Goal: Task Accomplishment & Management: Manage account settings

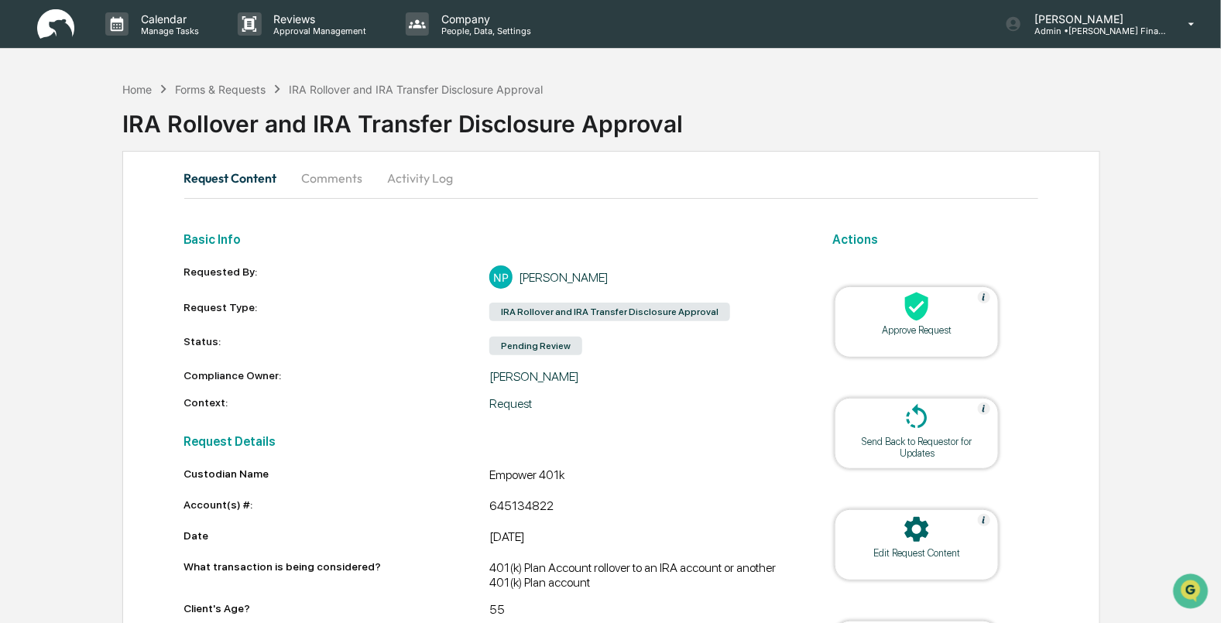
click at [920, 324] on div at bounding box center [916, 307] width 155 height 33
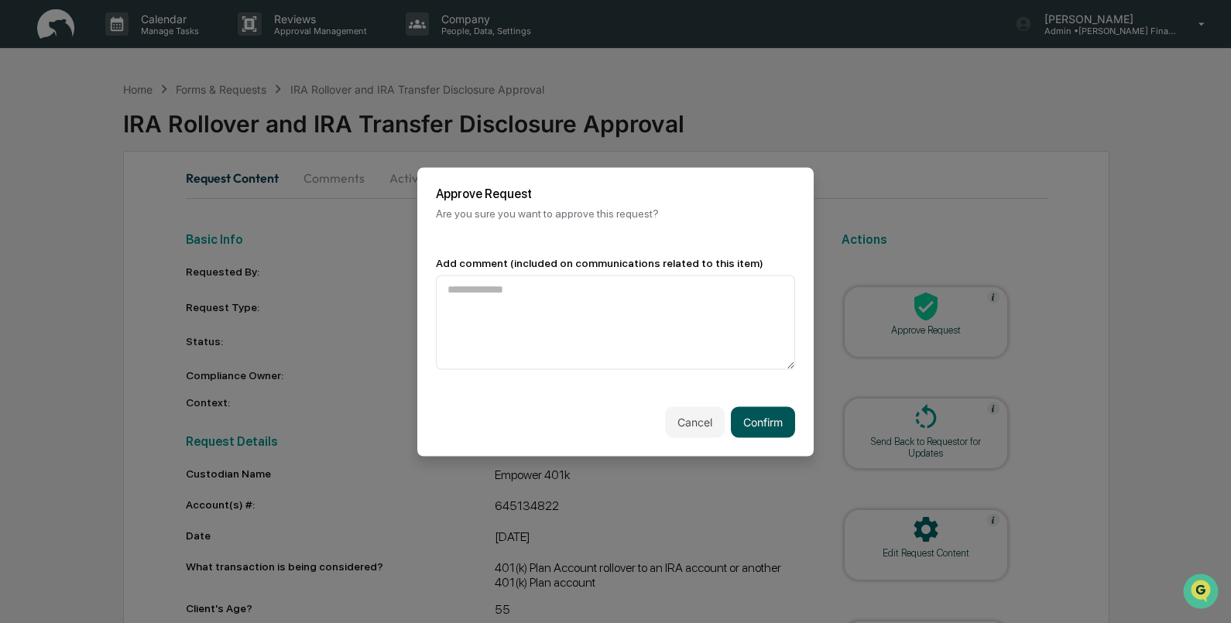
drag, startPoint x: 766, startPoint y: 445, endPoint x: 763, endPoint y: 432, distance: 13.7
click at [766, 445] on div "Cancel Confirm" at bounding box center [615, 422] width 396 height 68
click at [762, 428] on button "Confirm" at bounding box center [763, 421] width 64 height 31
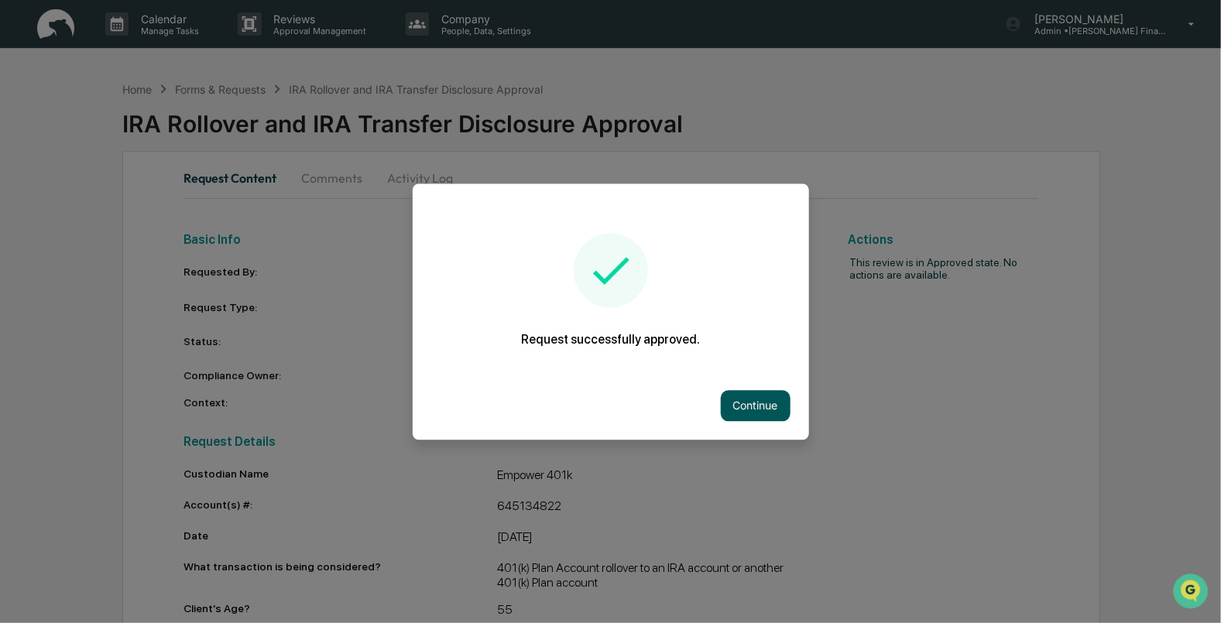
click at [759, 413] on button "Continue" at bounding box center [756, 405] width 70 height 31
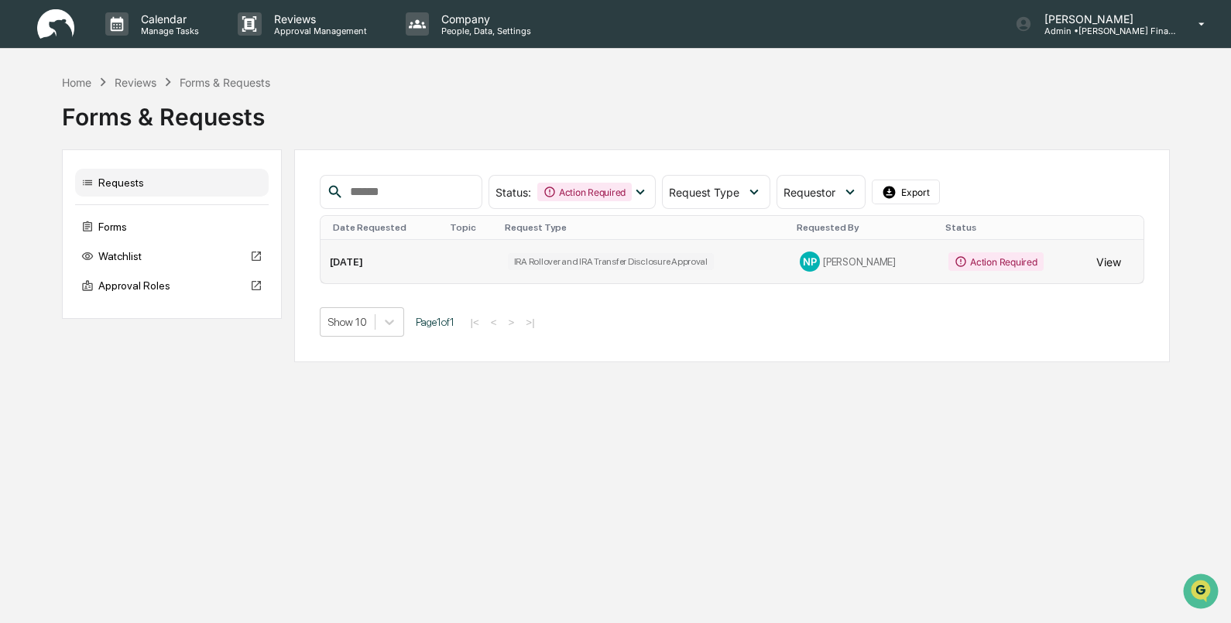
click at [1106, 263] on button "View" at bounding box center [1108, 261] width 25 height 31
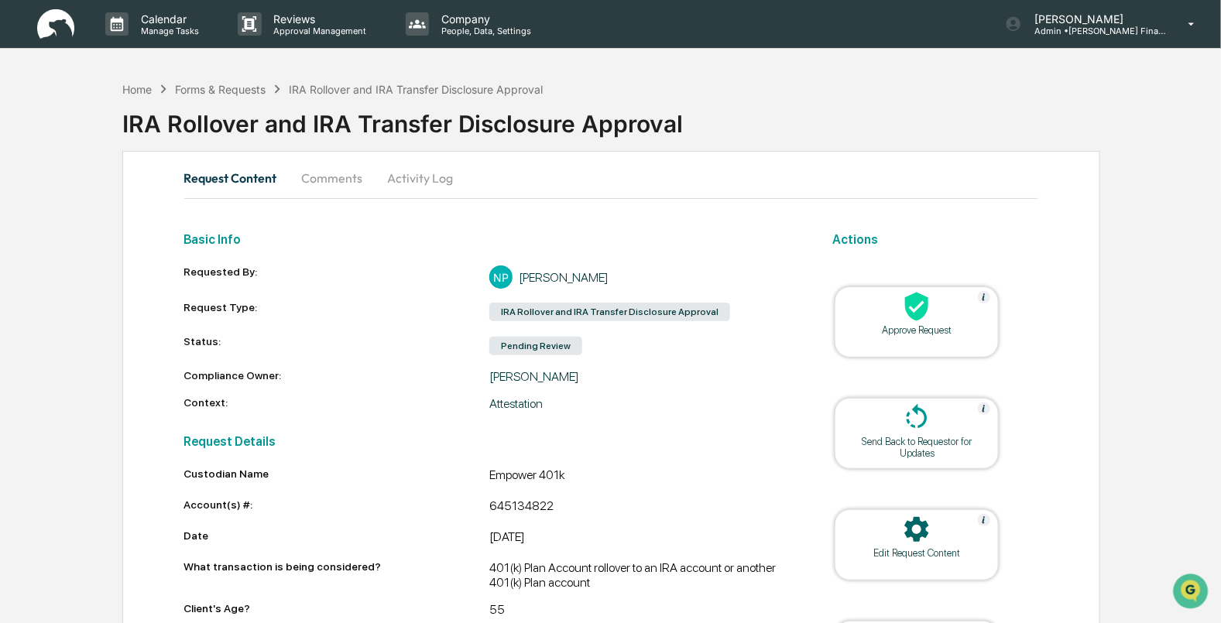
click at [899, 320] on div at bounding box center [916, 307] width 155 height 33
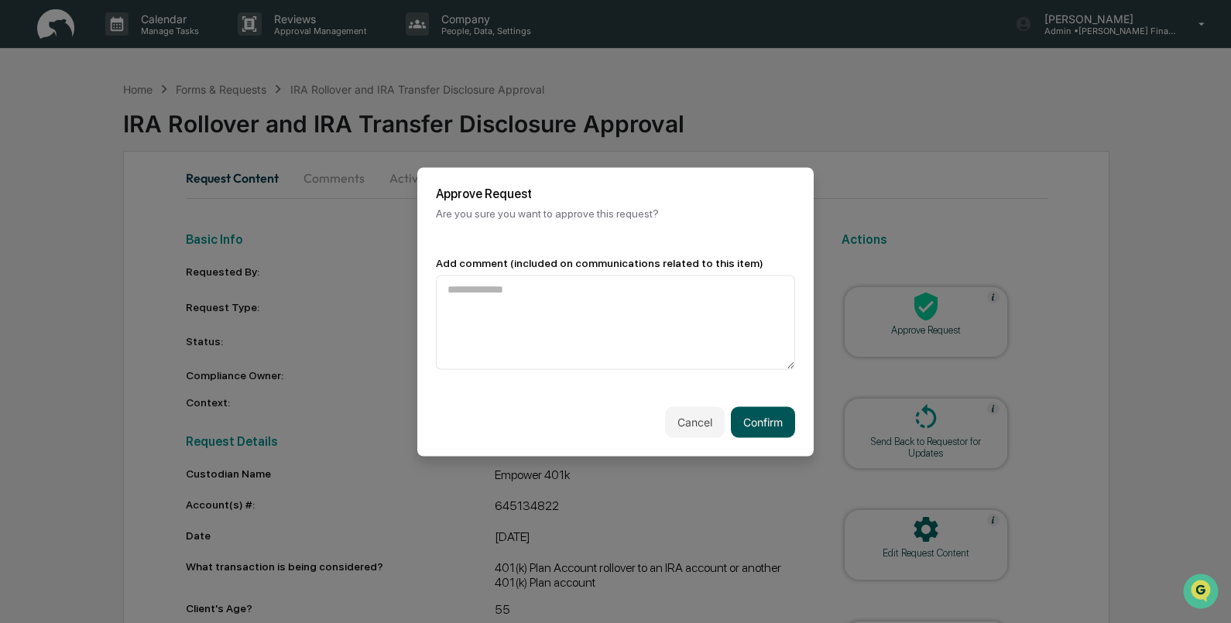
click at [769, 423] on button "Confirm" at bounding box center [763, 421] width 64 height 31
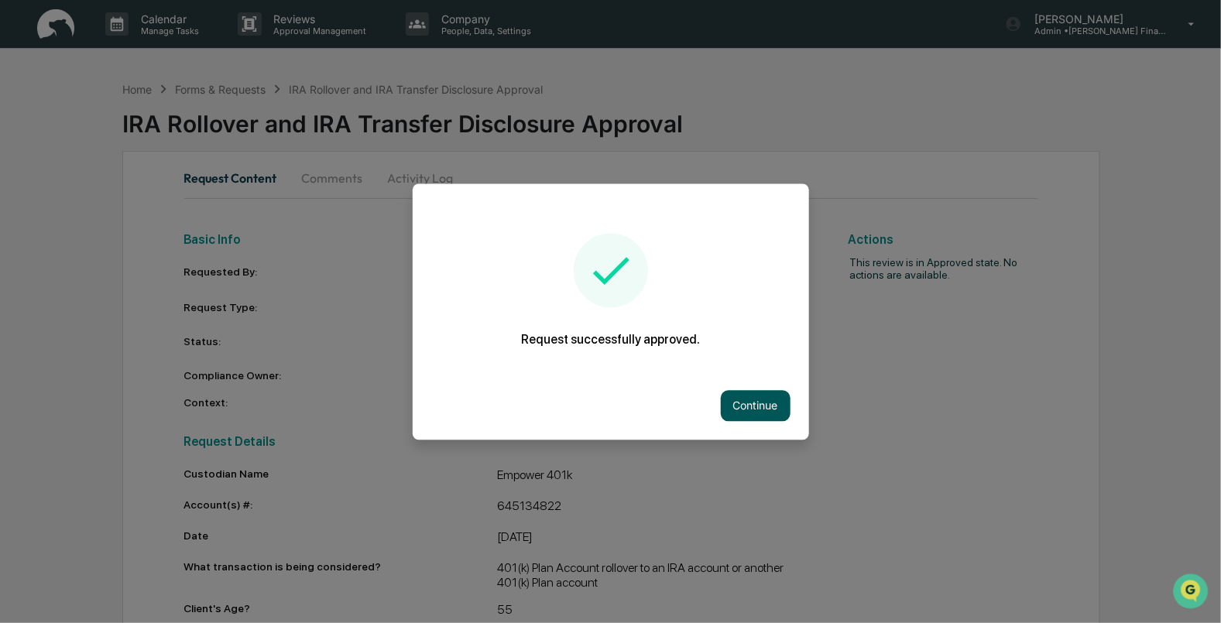
click at [778, 420] on button "Continue" at bounding box center [756, 405] width 70 height 31
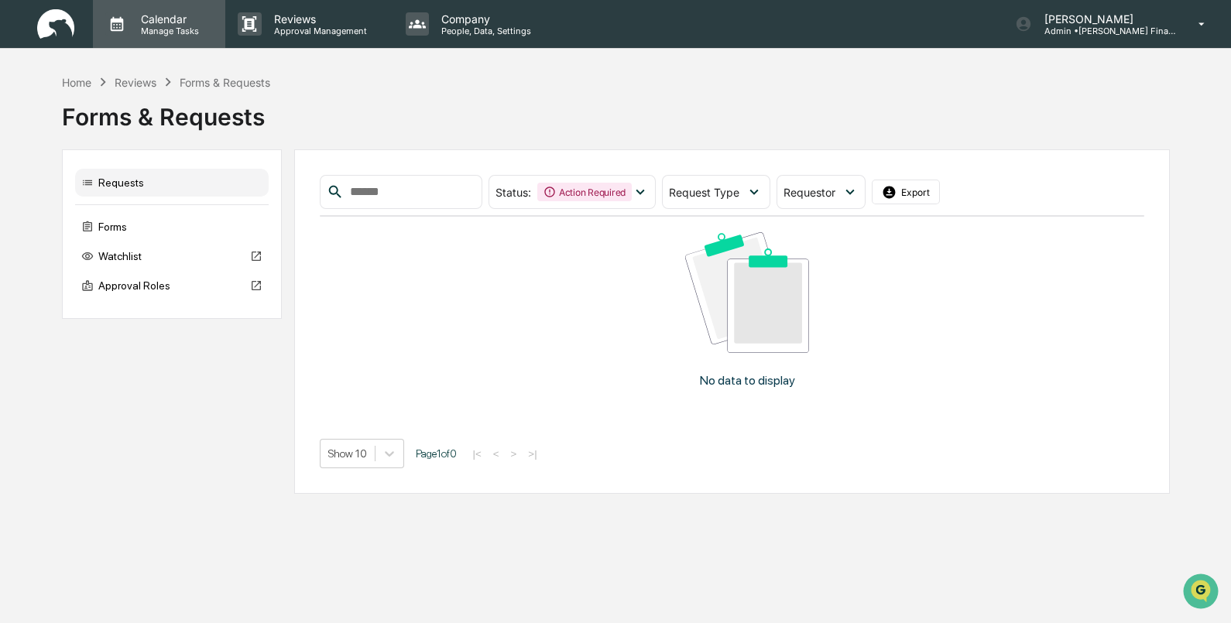
click at [150, 26] on p "Manage Tasks" at bounding box center [168, 31] width 78 height 11
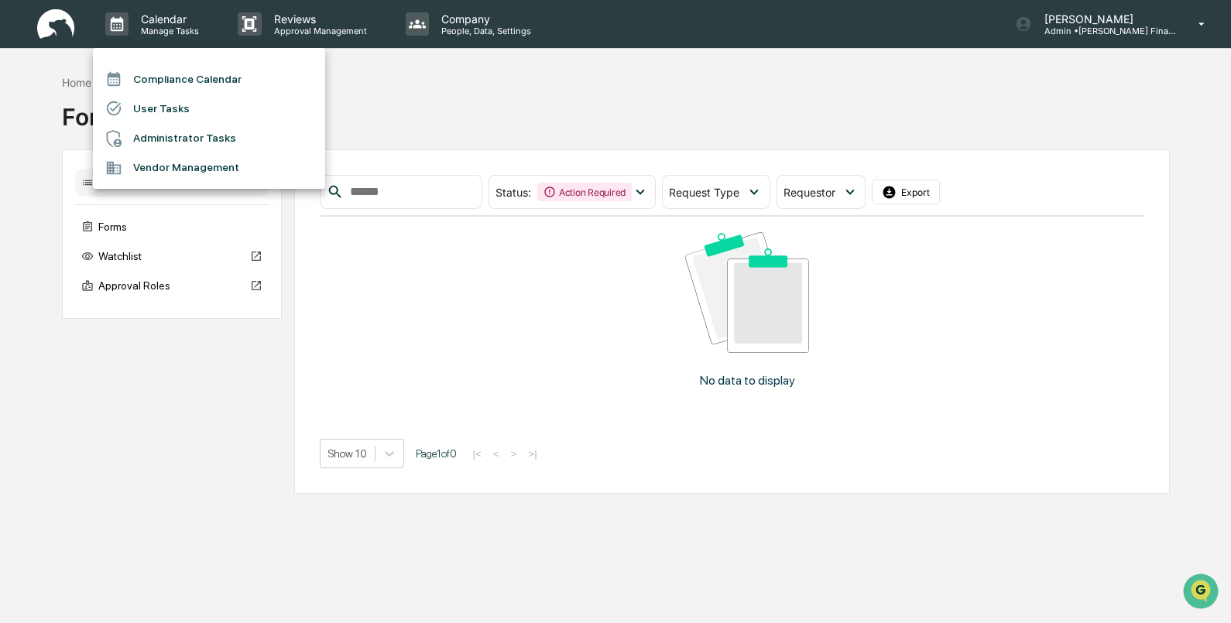
click at [148, 73] on li "Compliance Calendar" at bounding box center [209, 78] width 232 height 29
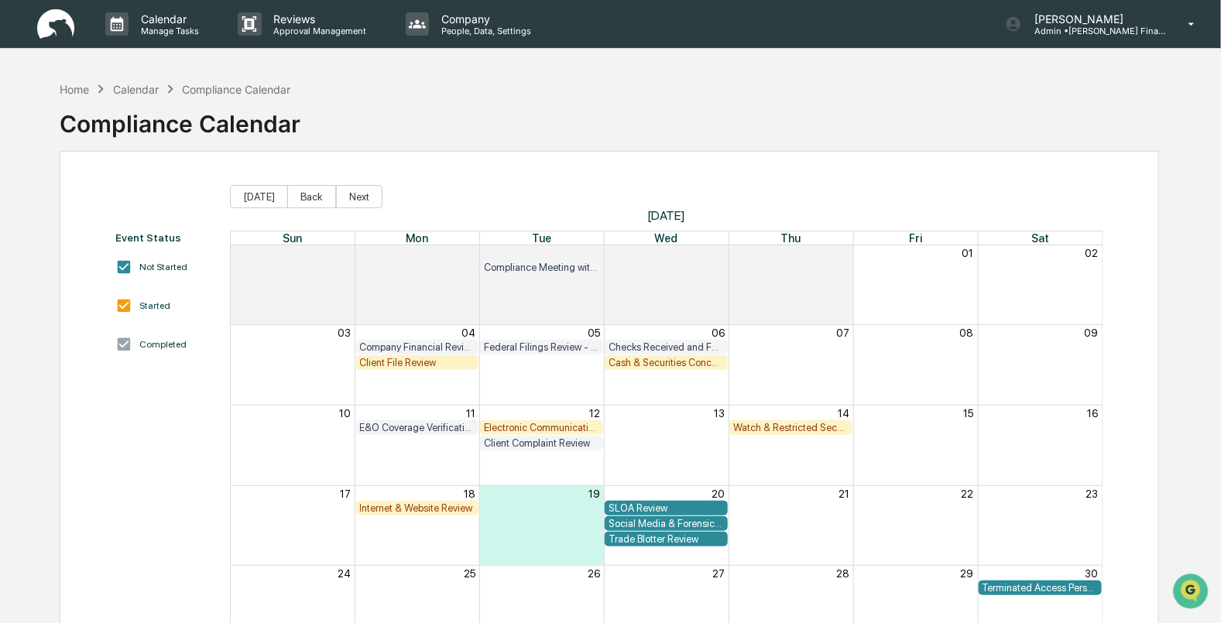
click at [650, 543] on div "Trade Blotter Review" at bounding box center [665, 539] width 115 height 12
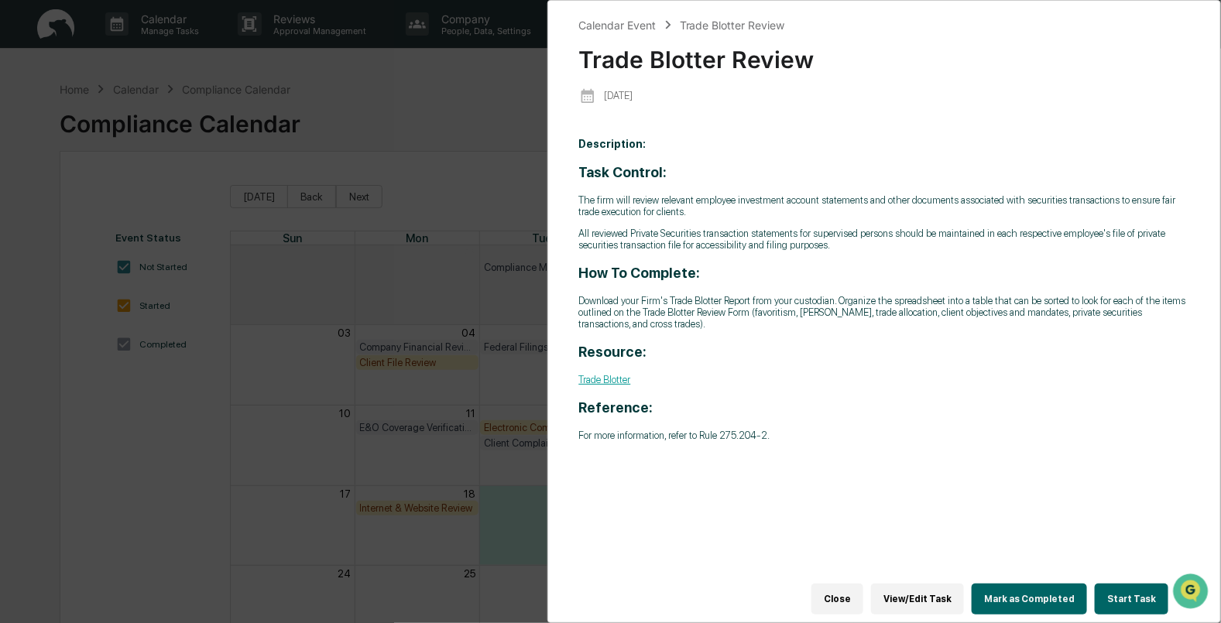
click at [1029, 593] on button "Mark as Completed" at bounding box center [1029, 599] width 115 height 31
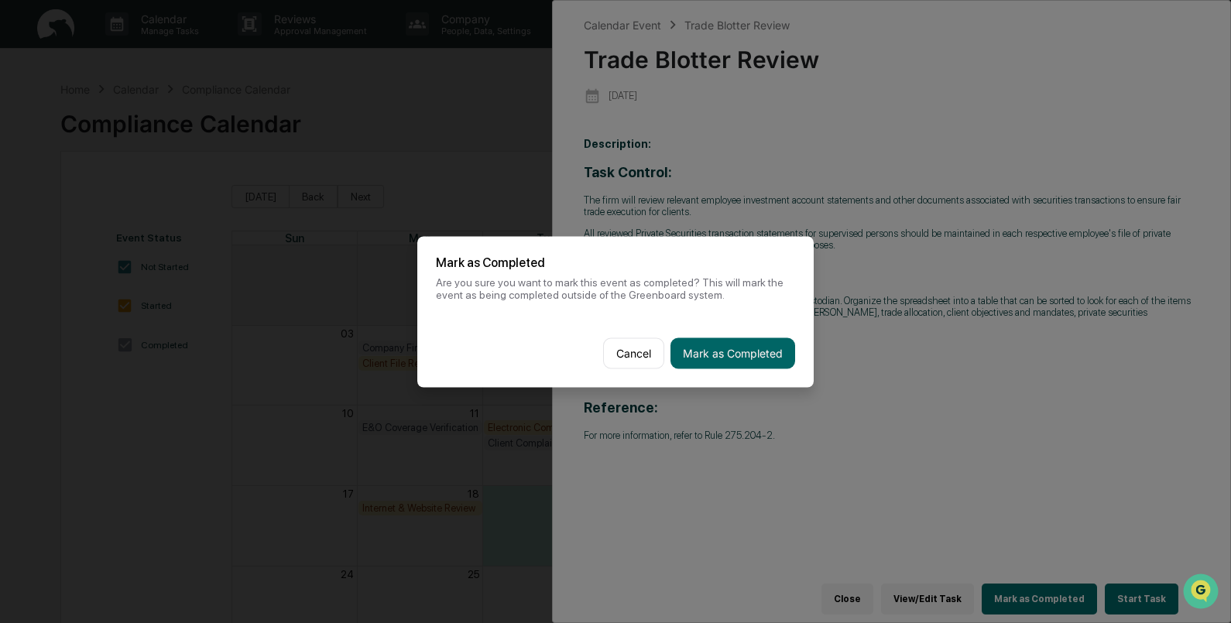
click at [730, 348] on button "Mark as Completed" at bounding box center [732, 353] width 125 height 31
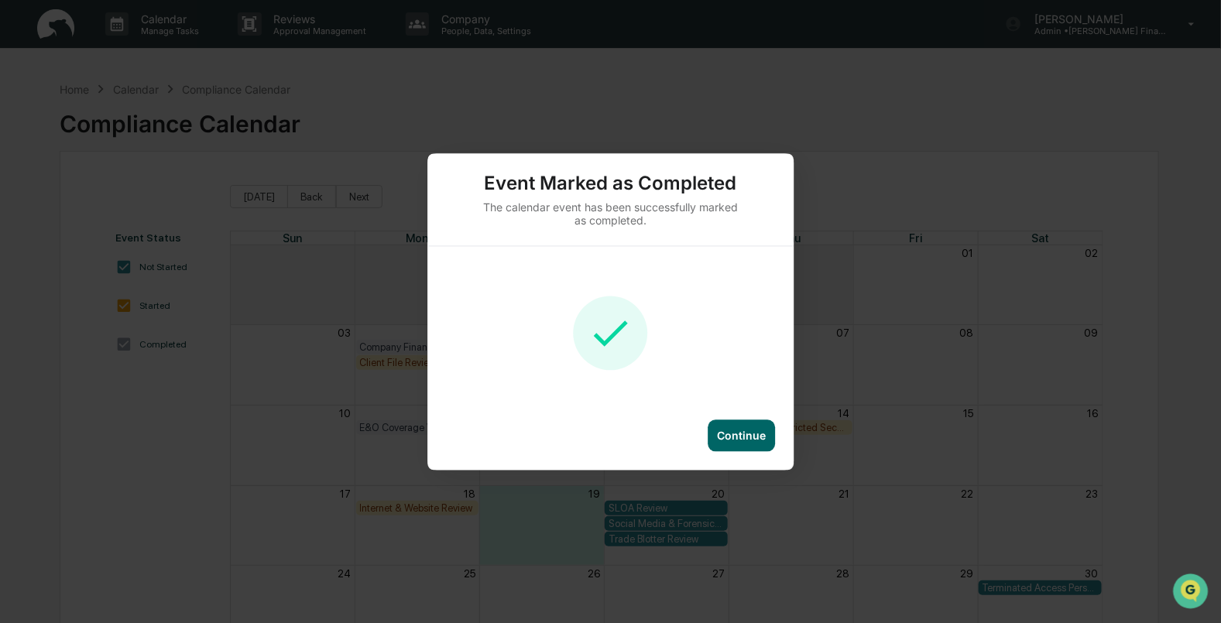
drag, startPoint x: 721, startPoint y: 421, endPoint x: 724, endPoint y: 430, distance: 9.6
click at [724, 430] on div "Continue" at bounding box center [741, 436] width 67 height 32
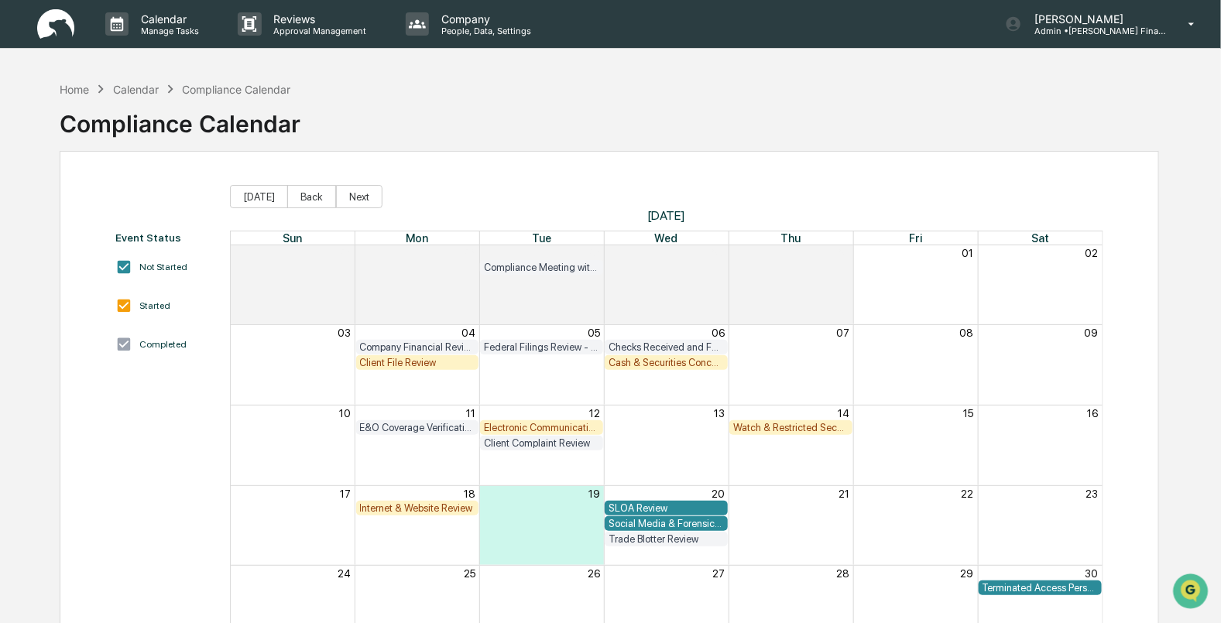
click at [430, 372] on div "Month View" at bounding box center [417, 365] width 125 height 80
click at [422, 362] on div "Client File Review" at bounding box center [417, 363] width 115 height 12
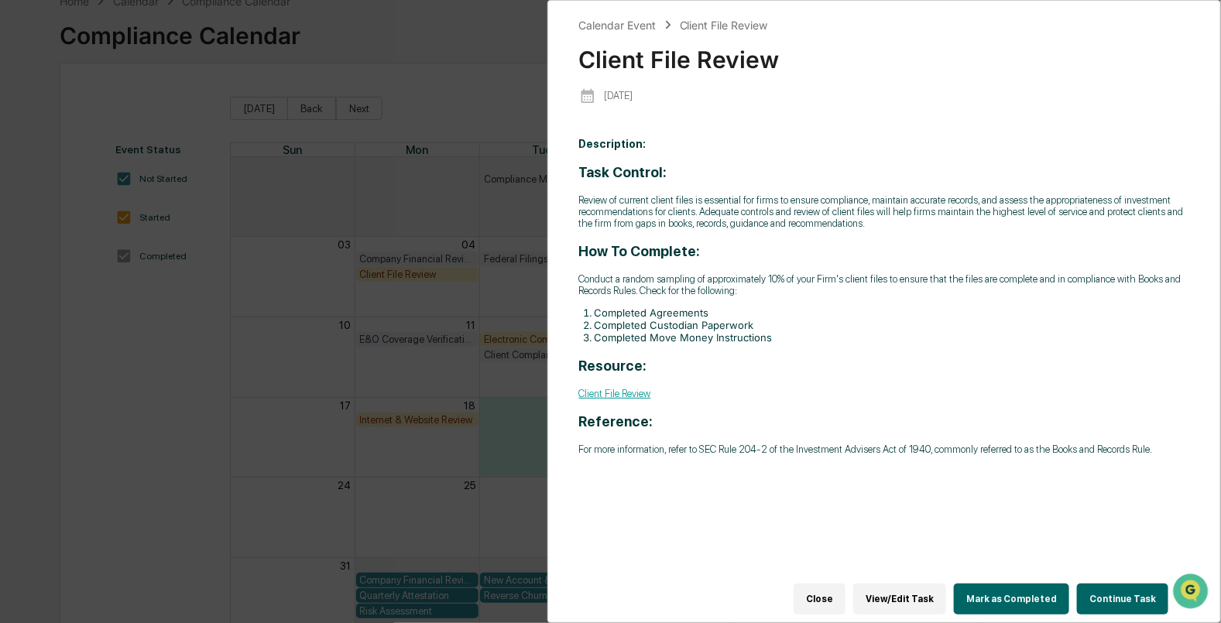
scroll to position [96, 0]
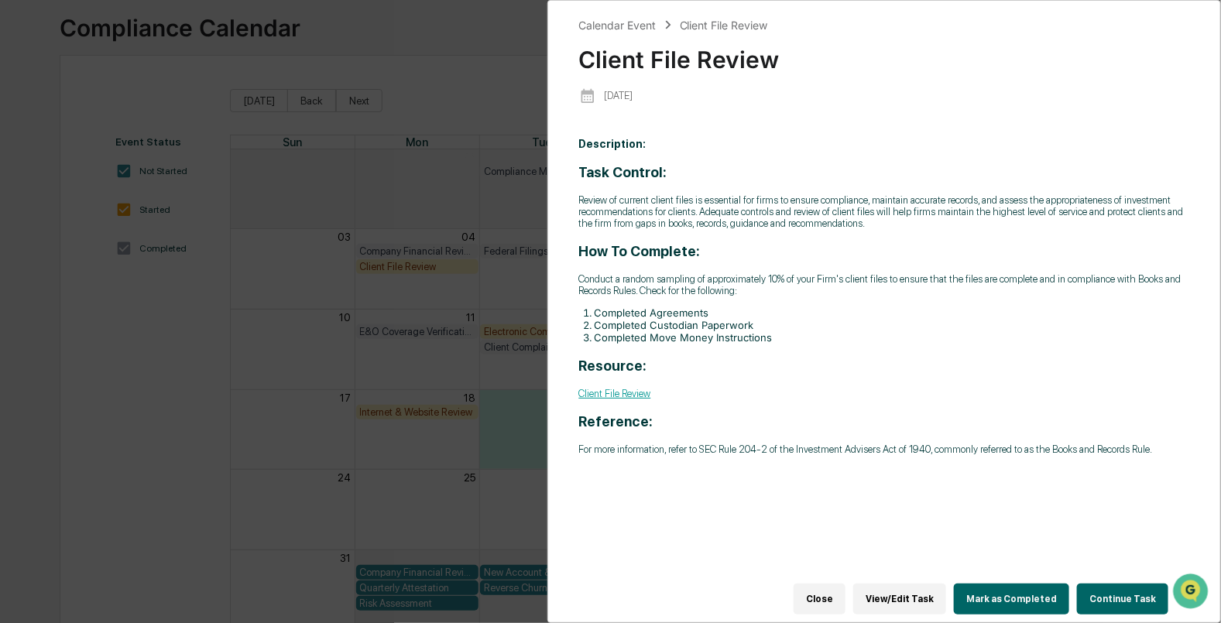
click at [1100, 589] on button "Continue Task" at bounding box center [1122, 599] width 91 height 31
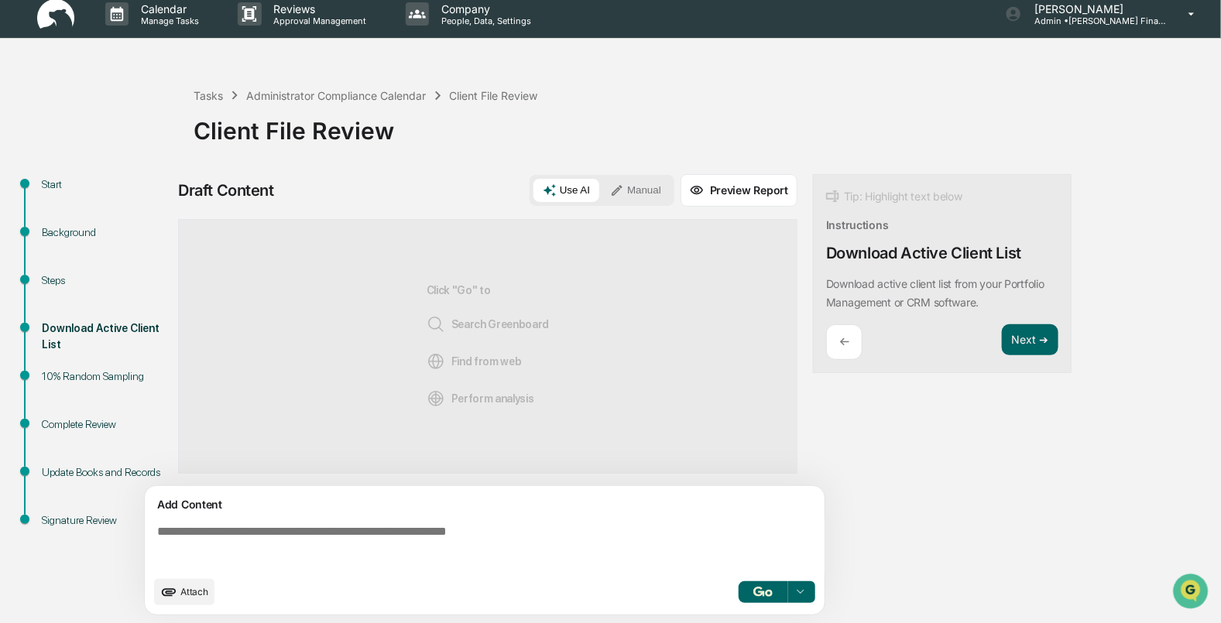
scroll to position [12, 0]
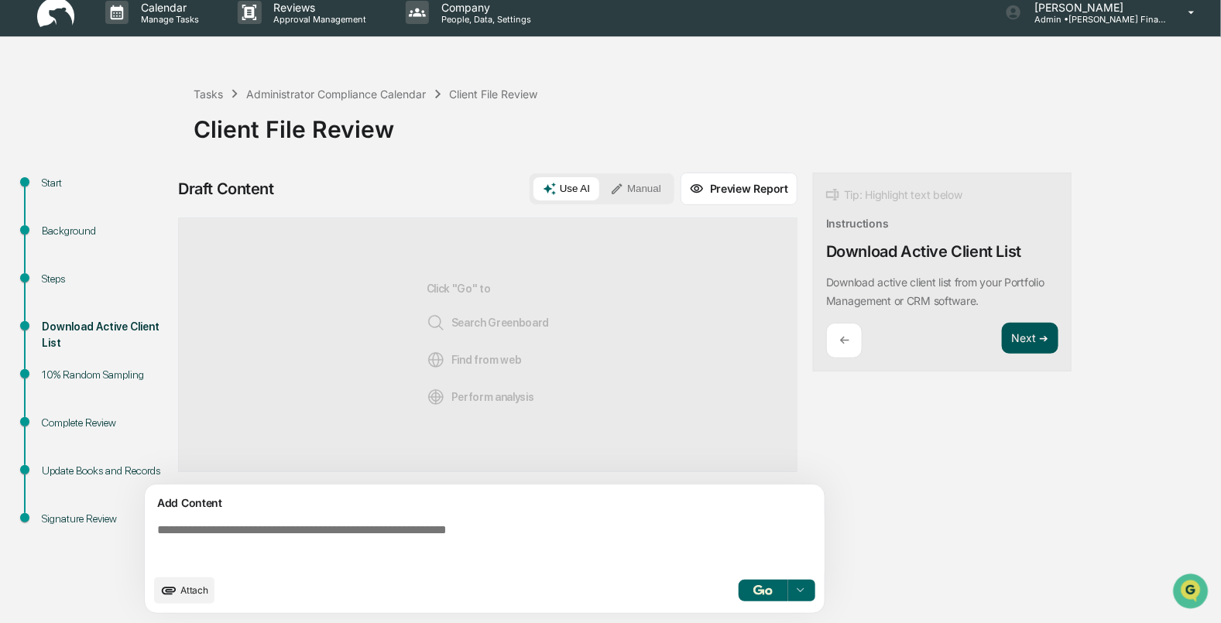
click at [1027, 337] on button "Next ➔" at bounding box center [1030, 339] width 57 height 32
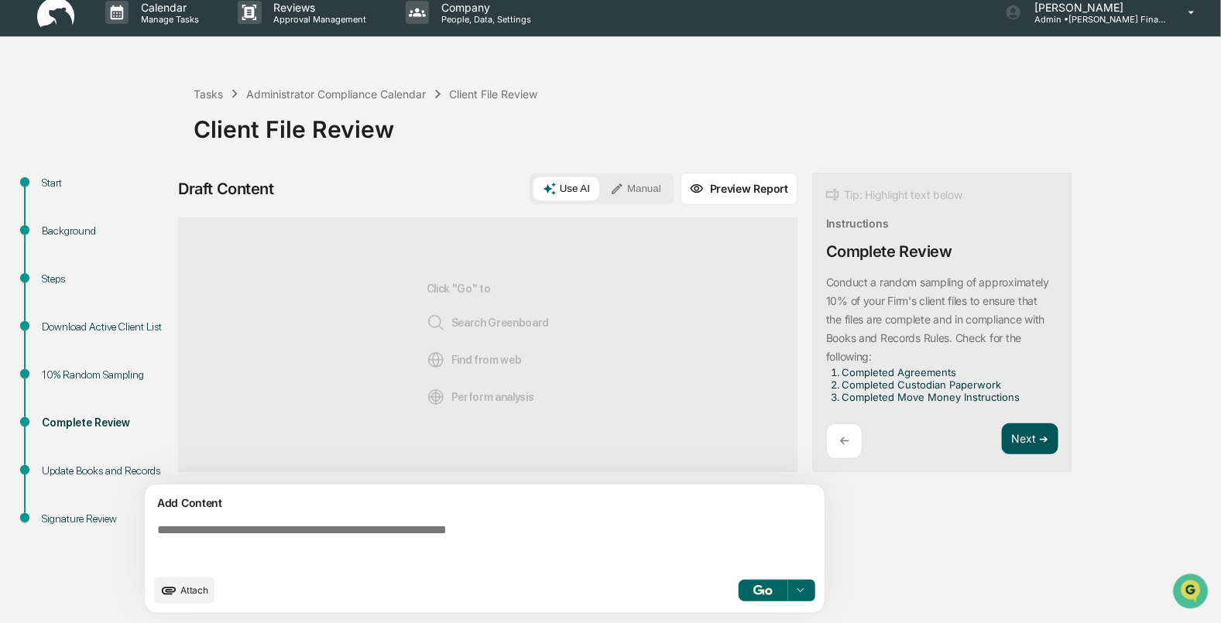
click at [1030, 451] on button "Next ➔" at bounding box center [1030, 439] width 57 height 32
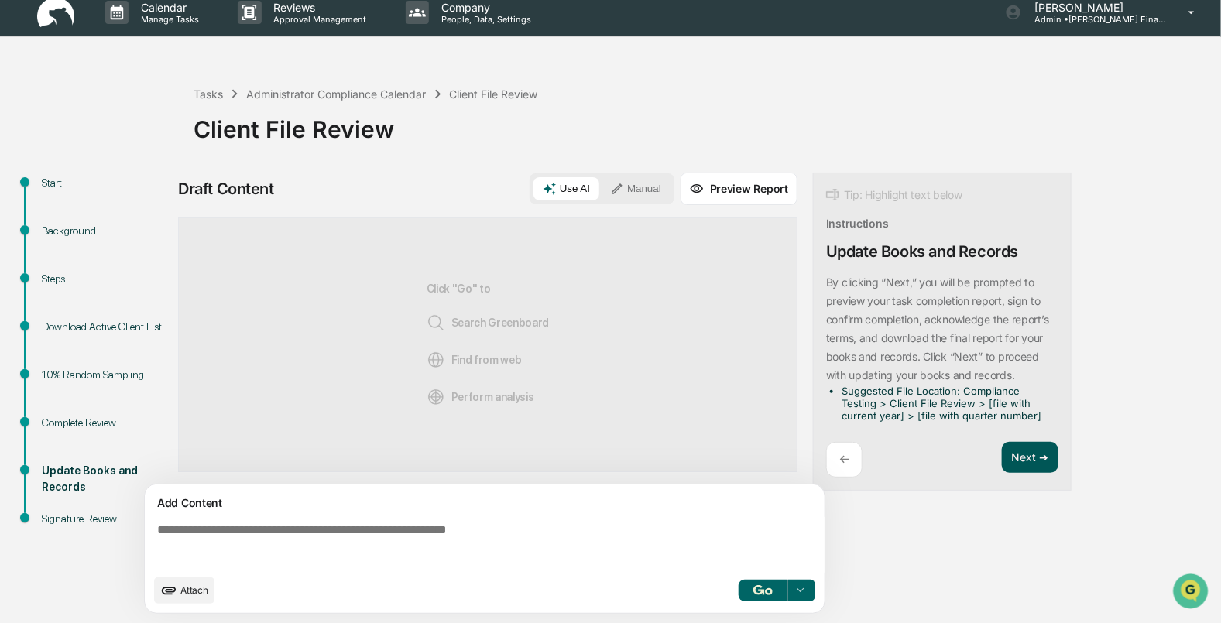
click at [1022, 461] on button "Next ➔" at bounding box center [1030, 458] width 57 height 32
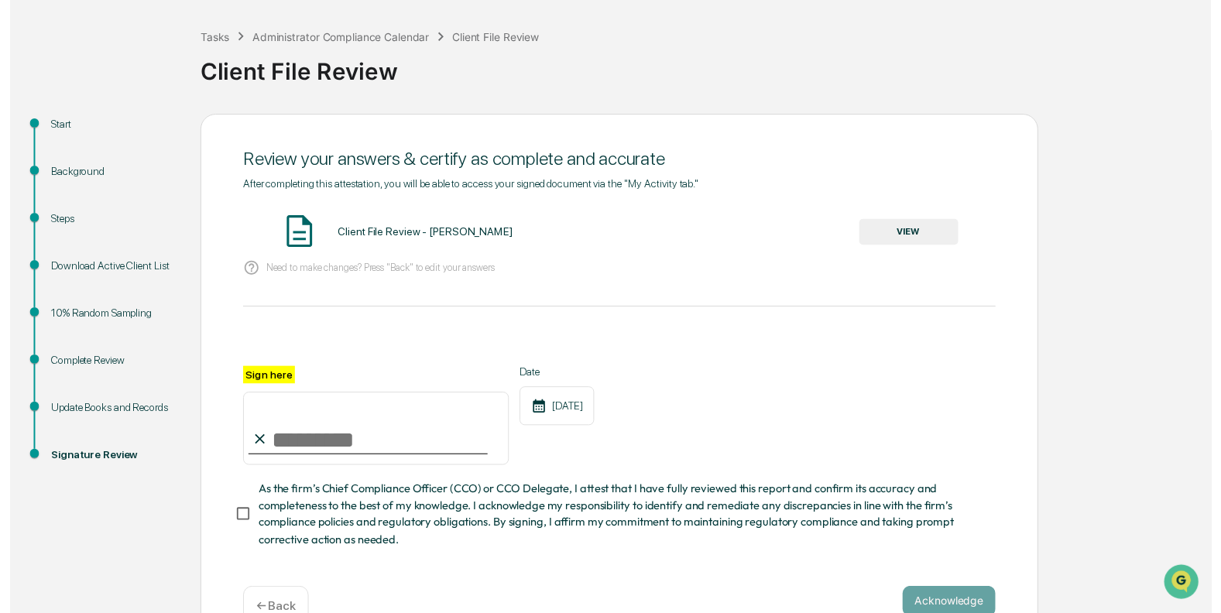
scroll to position [115, 0]
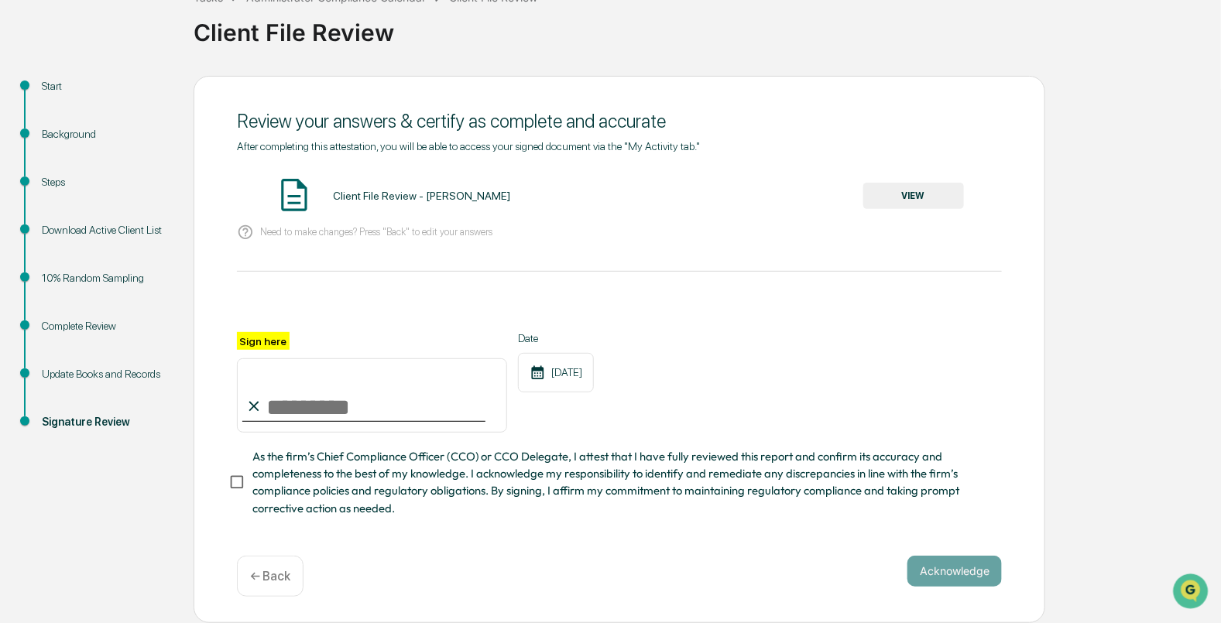
click at [250, 576] on p "← Back" at bounding box center [270, 576] width 40 height 15
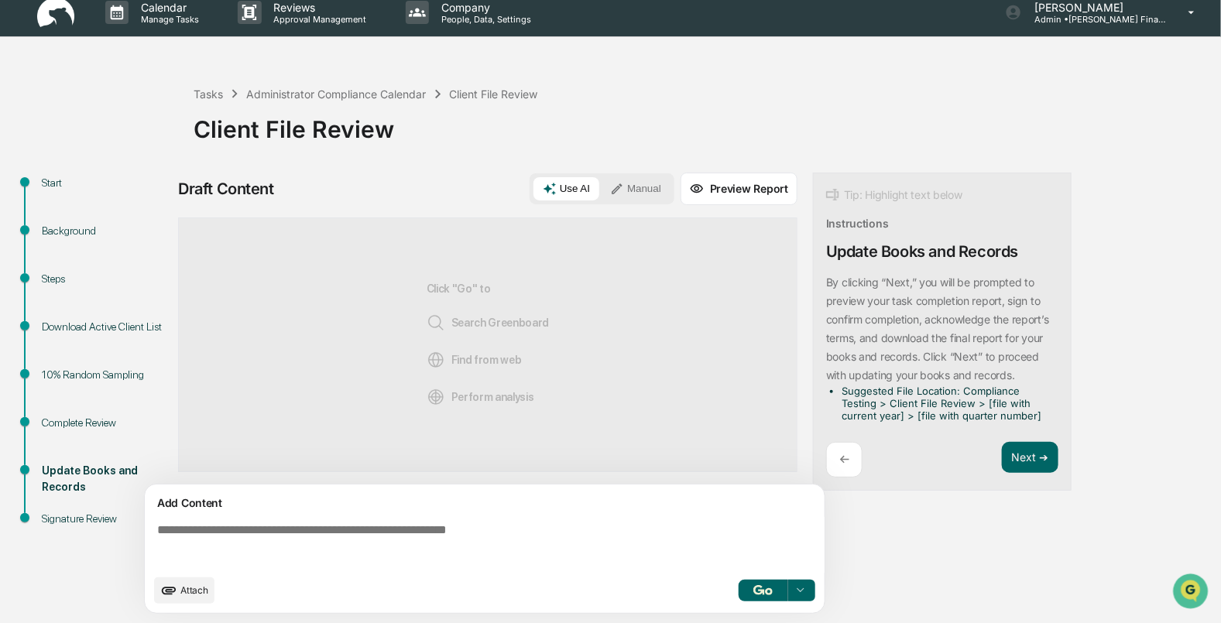
click at [648, 188] on button "Manual" at bounding box center [636, 188] width 70 height 23
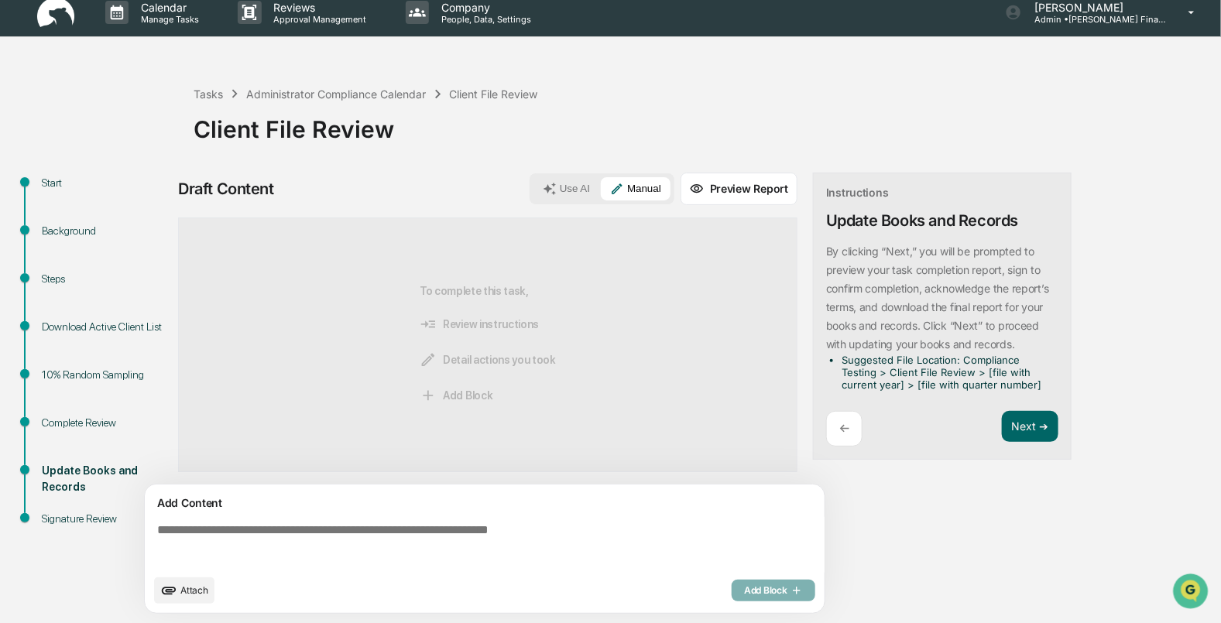
click at [237, 533] on textarea at bounding box center [487, 545] width 673 height 56
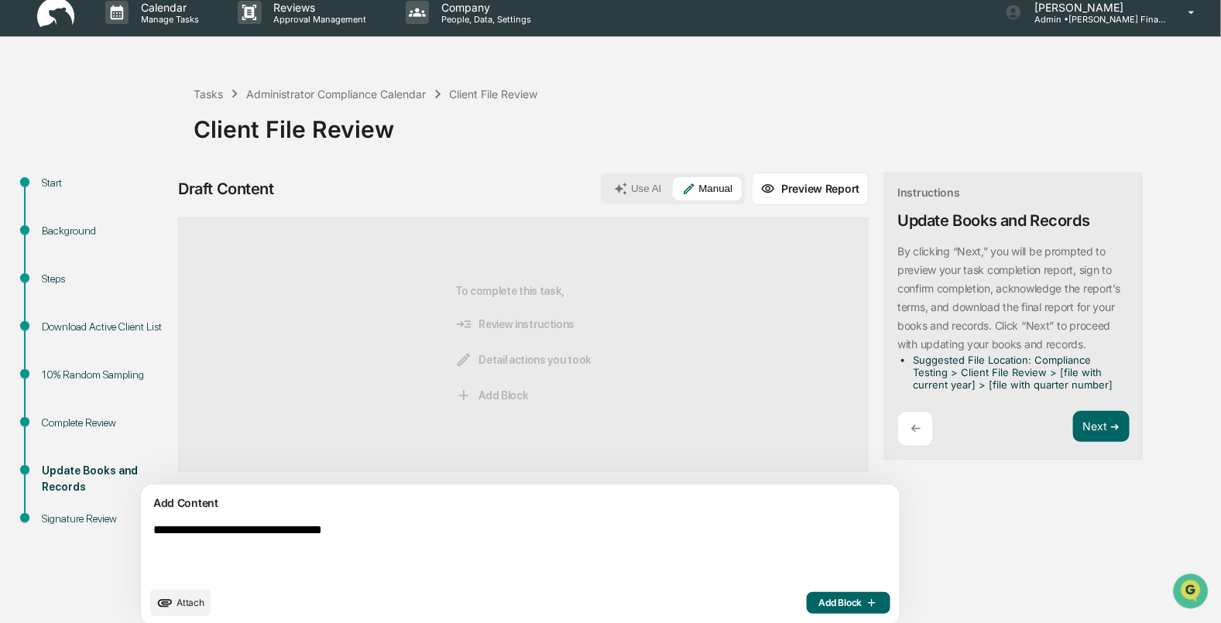
type textarea "**********"
click at [819, 607] on span "Add Block" at bounding box center [848, 603] width 59 height 12
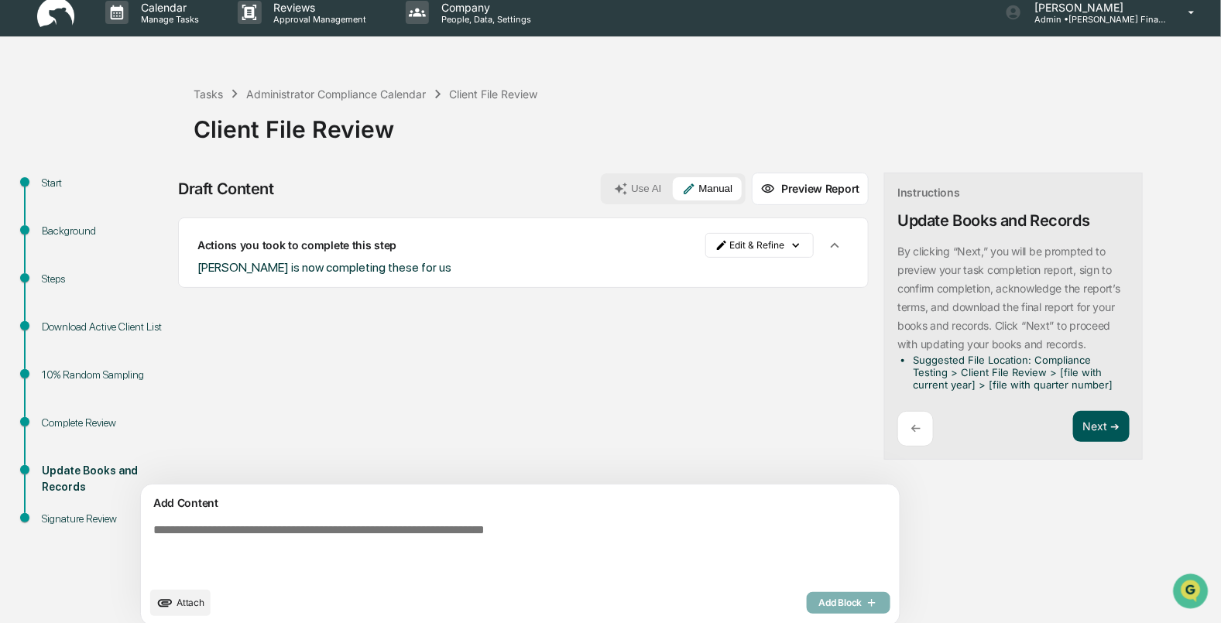
click at [1073, 427] on button "Next ➔" at bounding box center [1101, 427] width 57 height 32
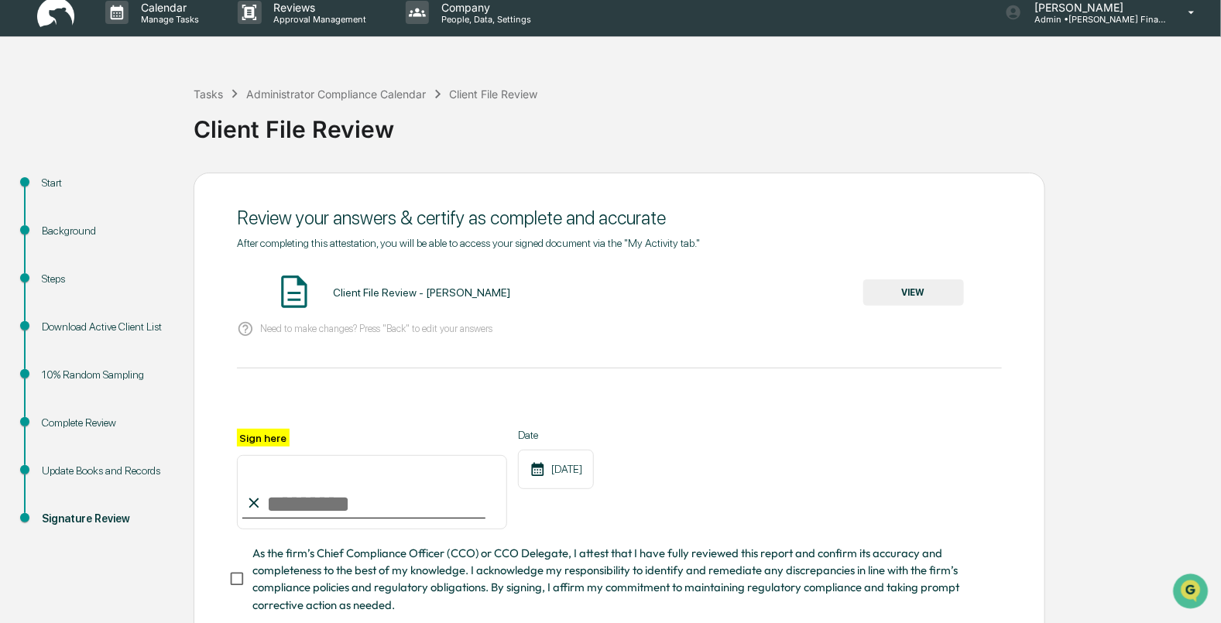
click at [933, 285] on button "VIEW" at bounding box center [913, 292] width 101 height 26
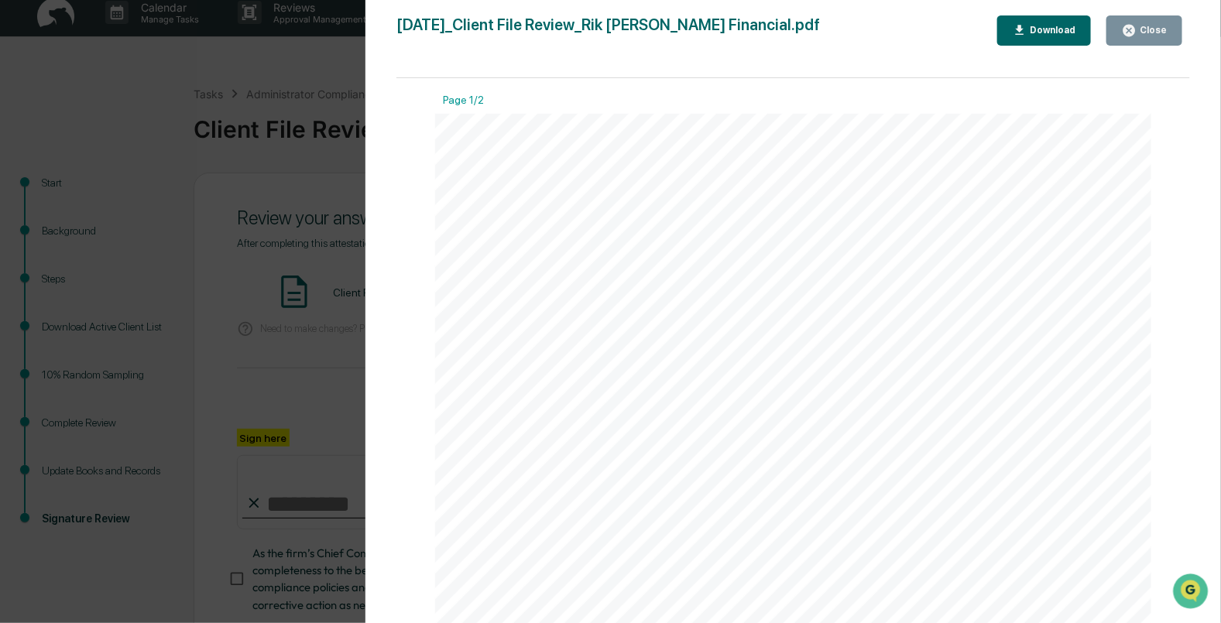
click at [1150, 26] on div "Close" at bounding box center [1151, 30] width 30 height 11
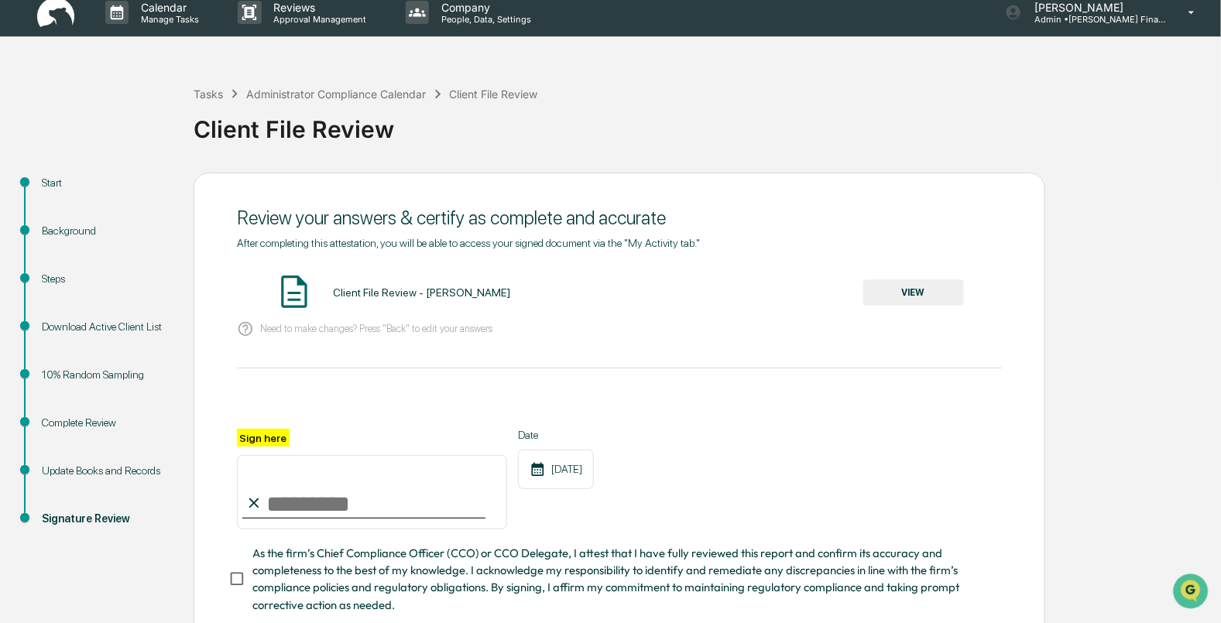
click at [352, 509] on input "Sign here" at bounding box center [372, 492] width 270 height 74
type input "**********"
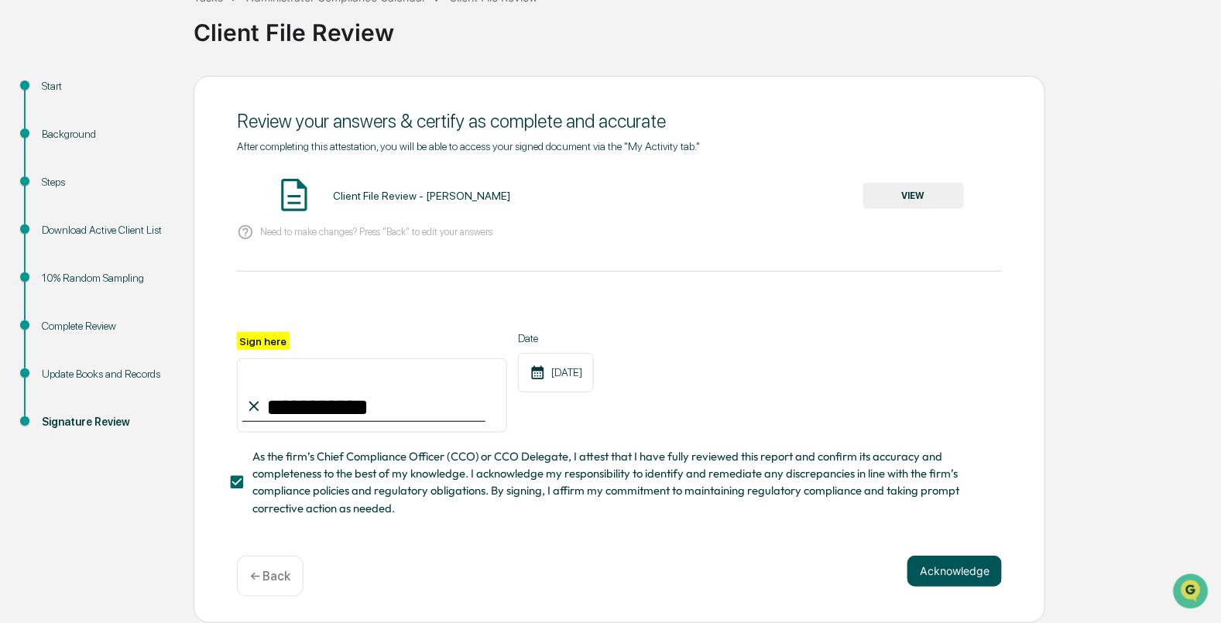
click at [954, 577] on button "Acknowledge" at bounding box center [954, 571] width 94 height 31
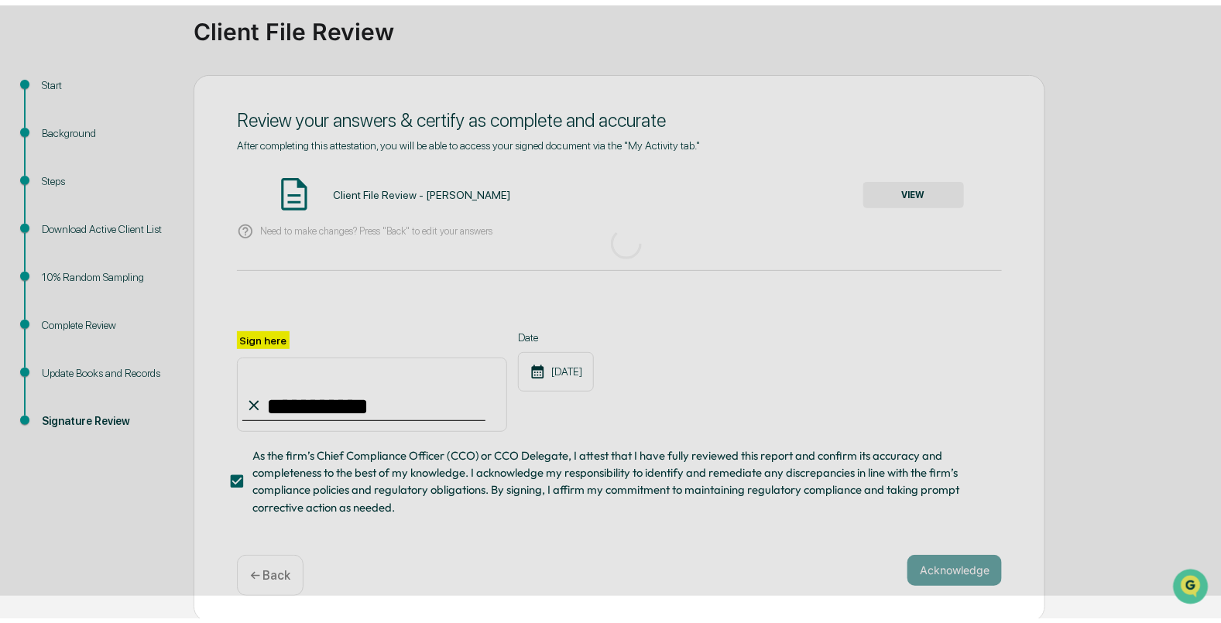
scroll to position [1, 0]
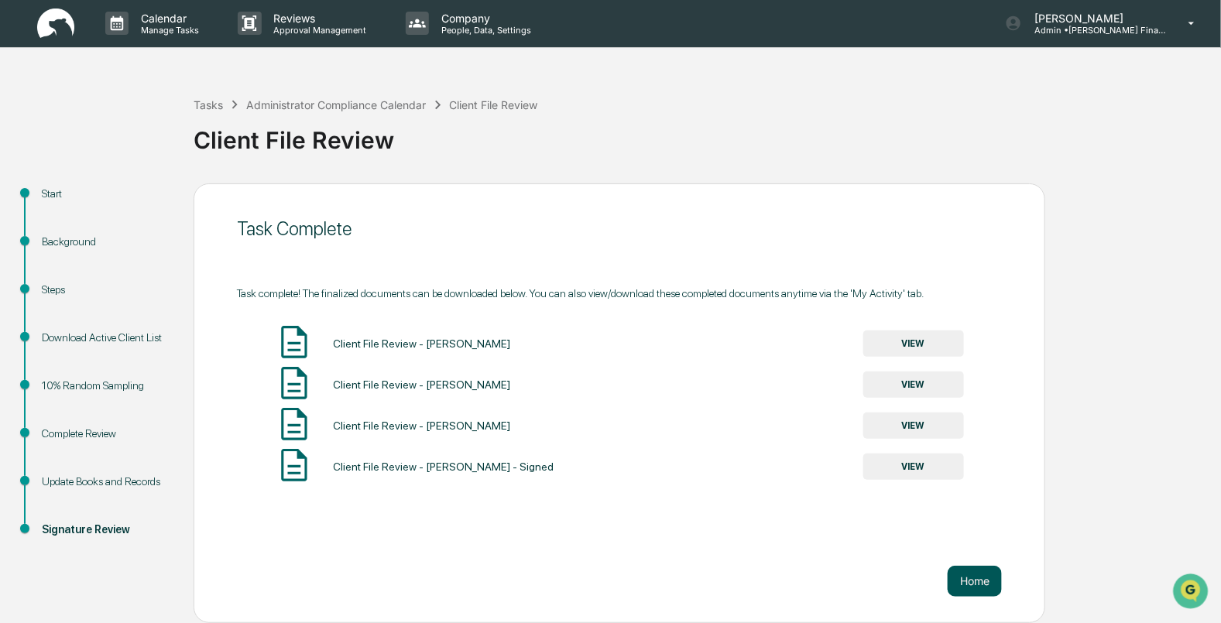
click at [979, 595] on button "Home" at bounding box center [975, 581] width 54 height 31
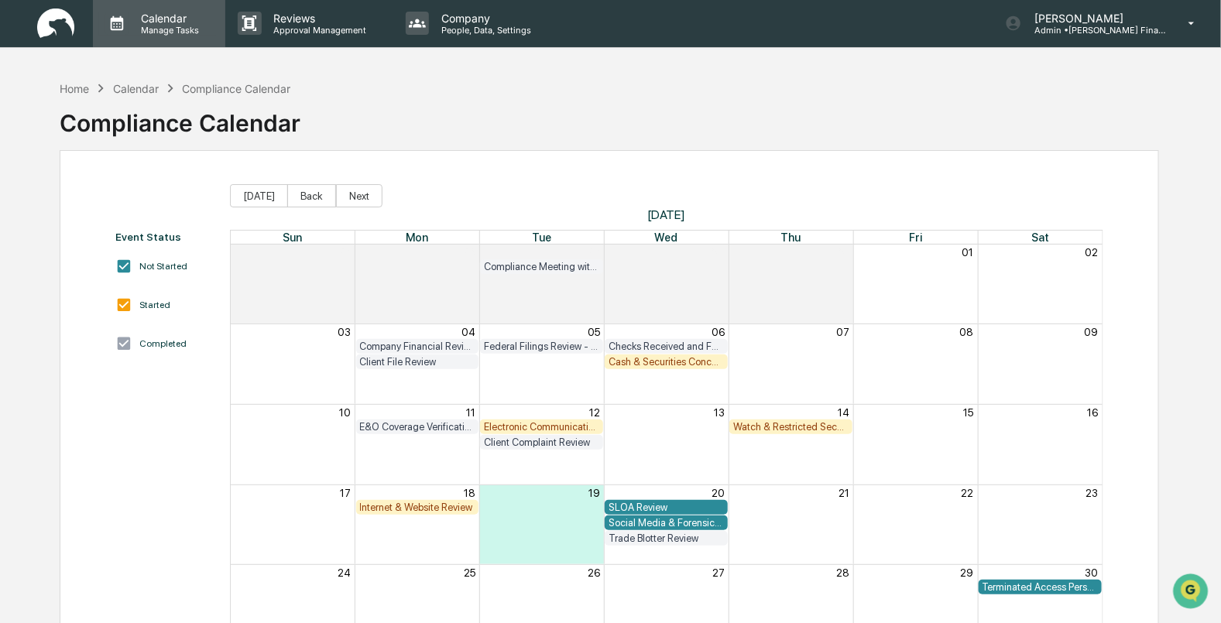
click at [135, 19] on p "Calendar" at bounding box center [168, 18] width 78 height 13
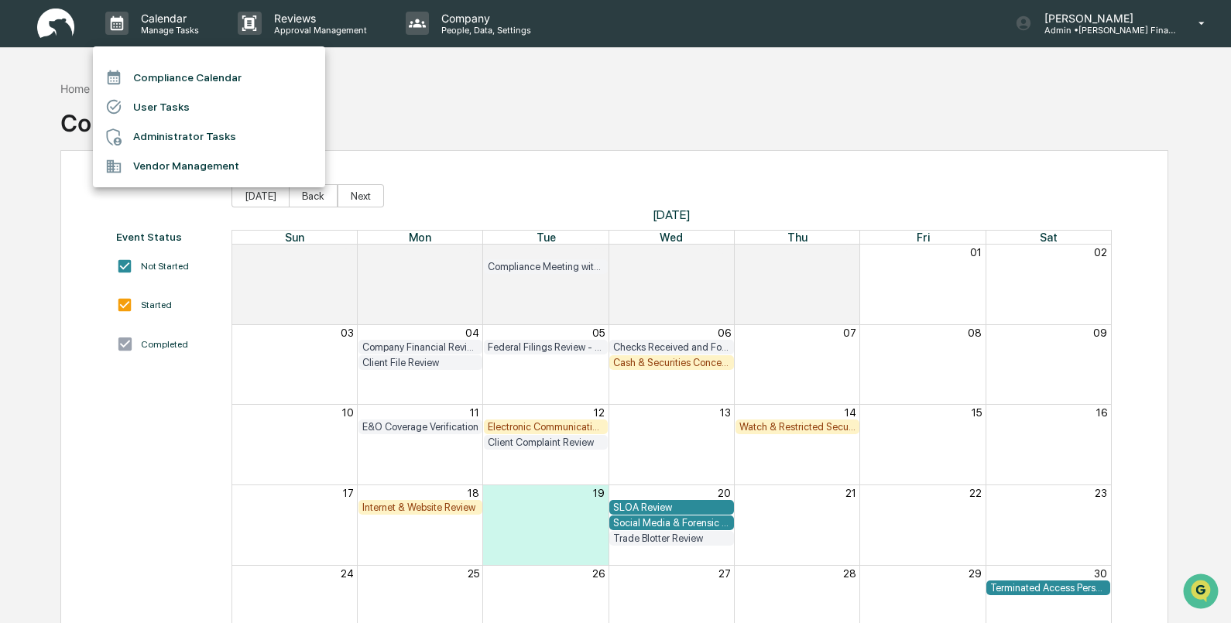
click at [643, 359] on div at bounding box center [615, 311] width 1231 height 623
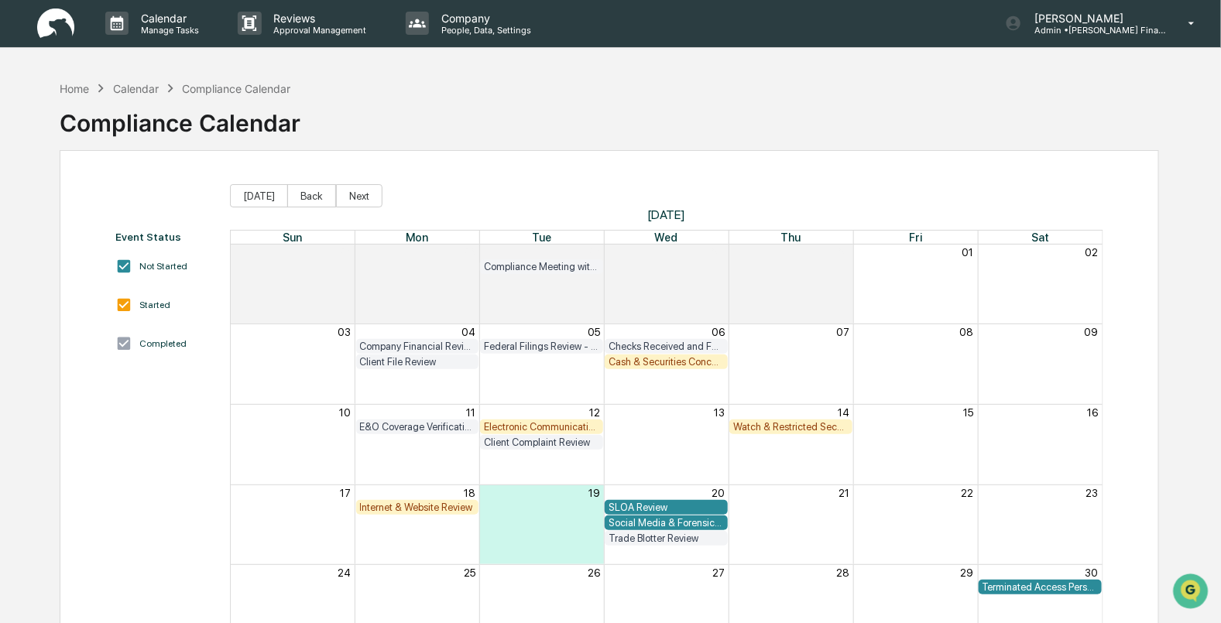
click at [643, 360] on div "Cash & Securities Concentration Review" at bounding box center [665, 362] width 115 height 12
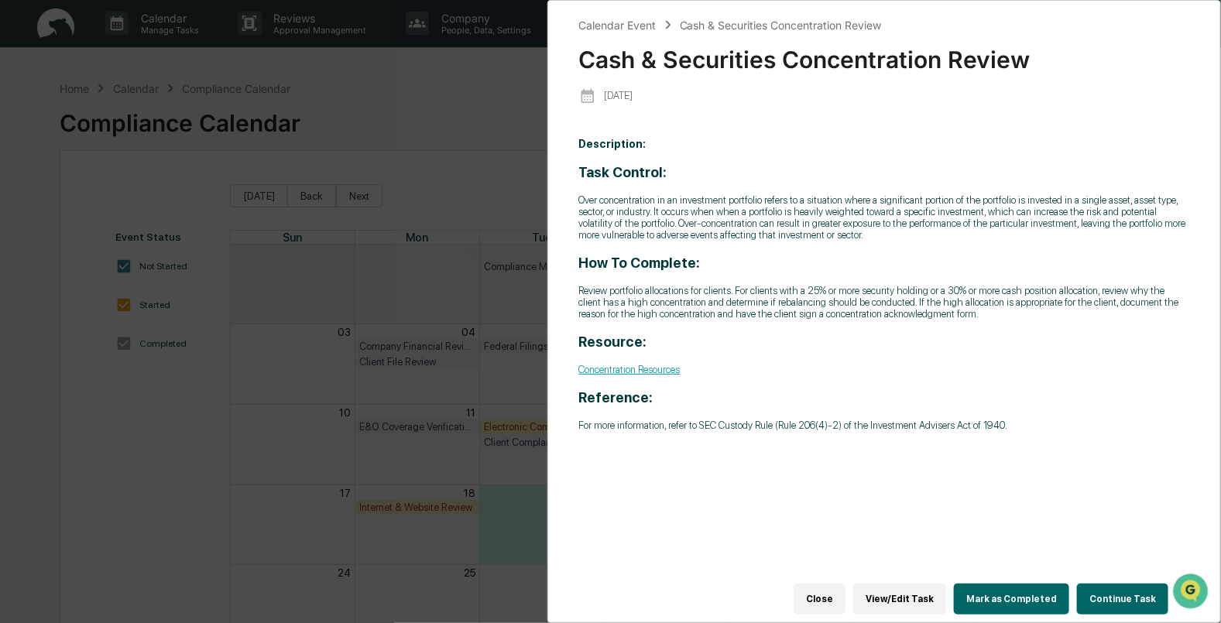
click at [1131, 592] on button "Continue Task" at bounding box center [1122, 599] width 91 height 31
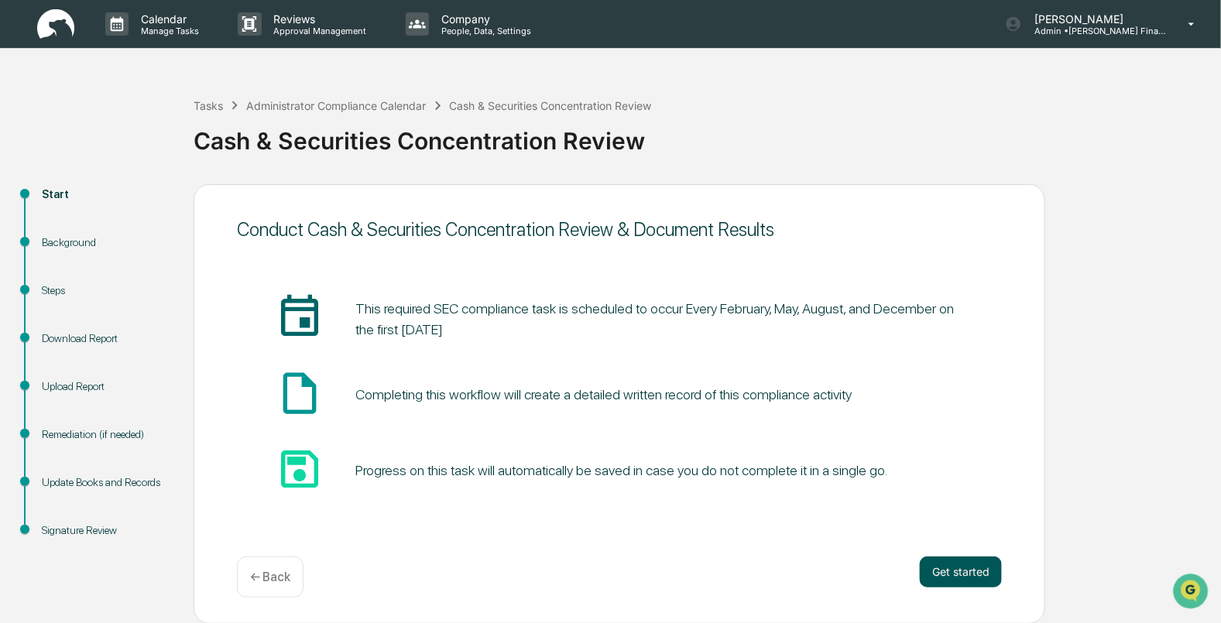
click at [963, 565] on button "Get started" at bounding box center [961, 572] width 82 height 31
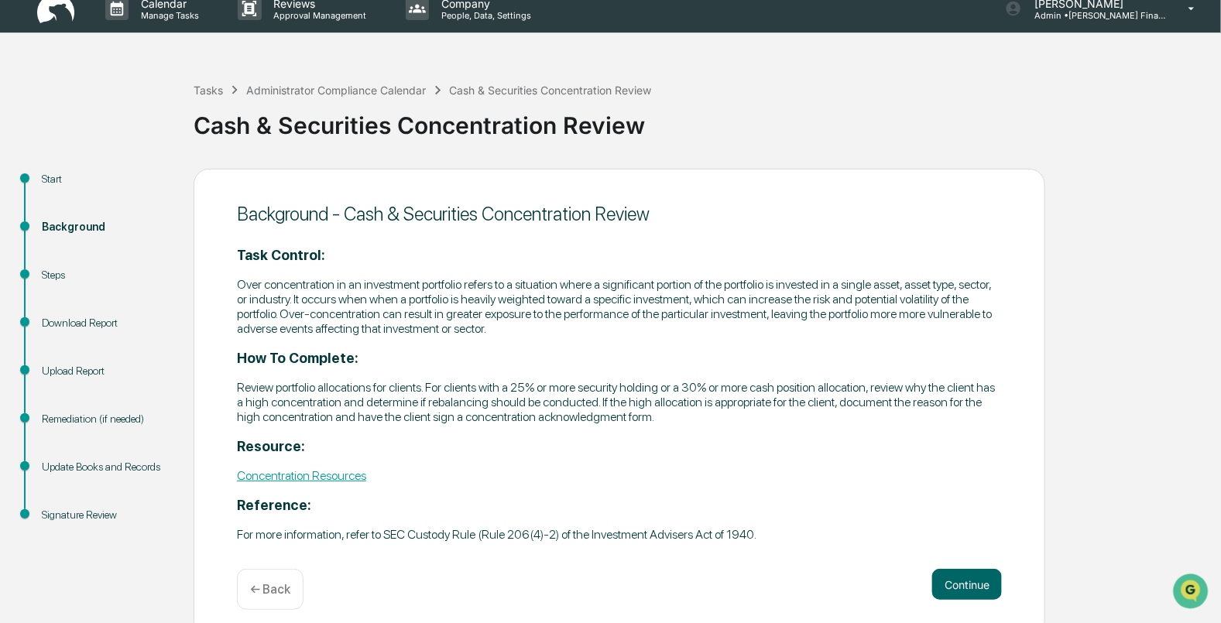
scroll to position [32, 0]
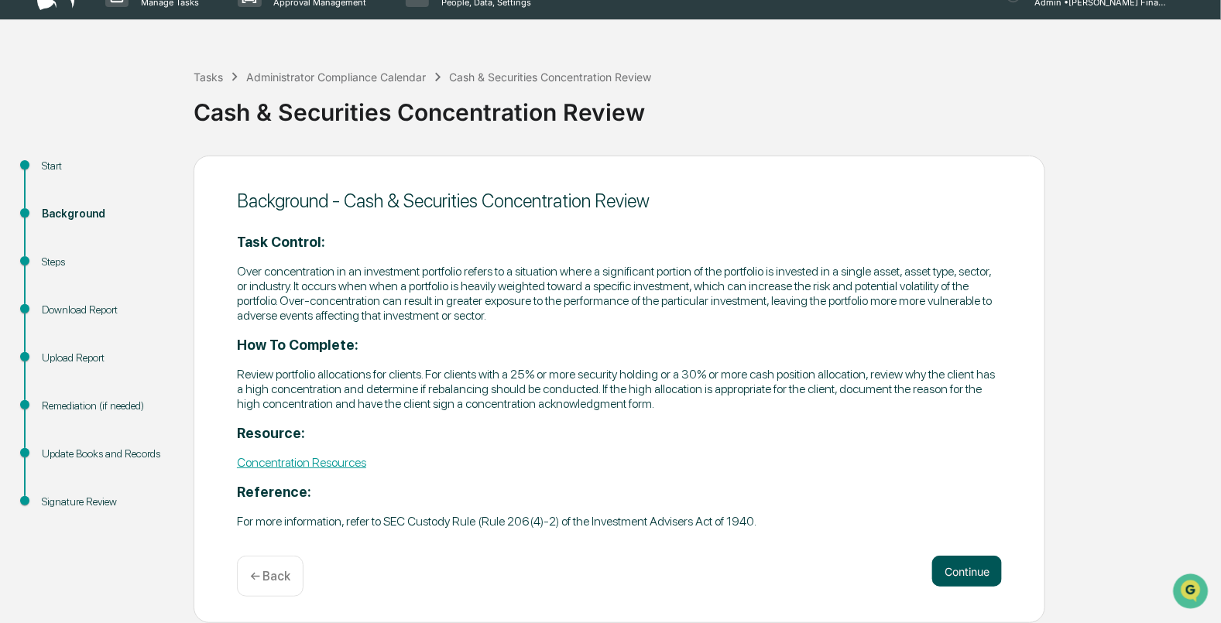
click at [955, 574] on button "Continue" at bounding box center [967, 571] width 70 height 31
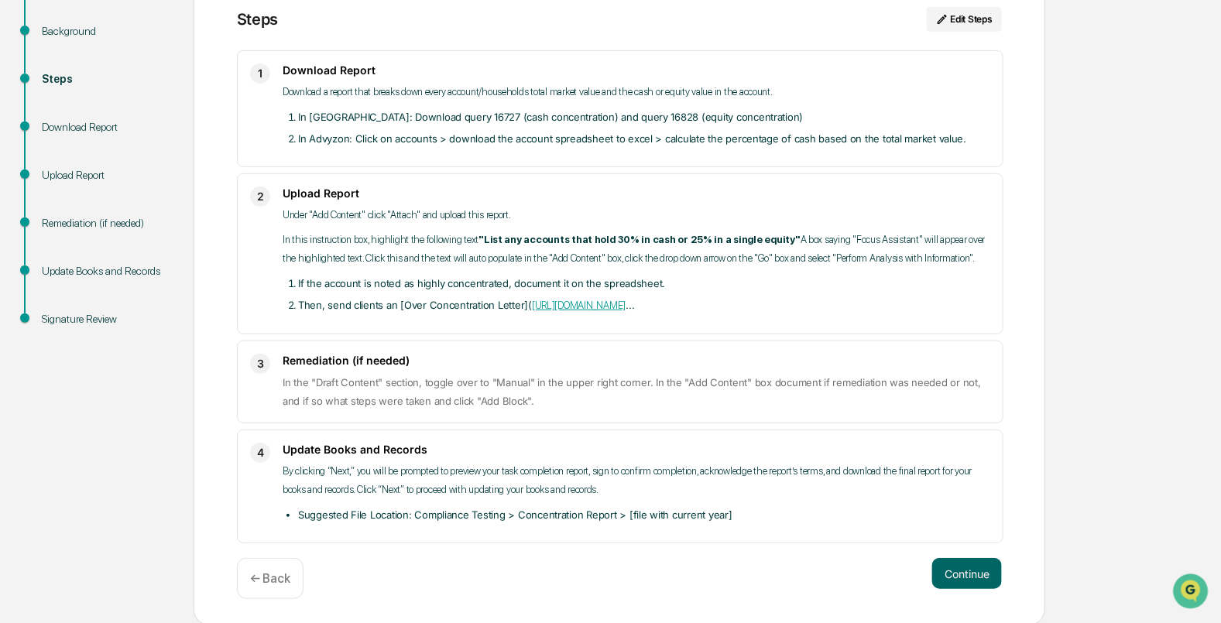
scroll to position [0, 0]
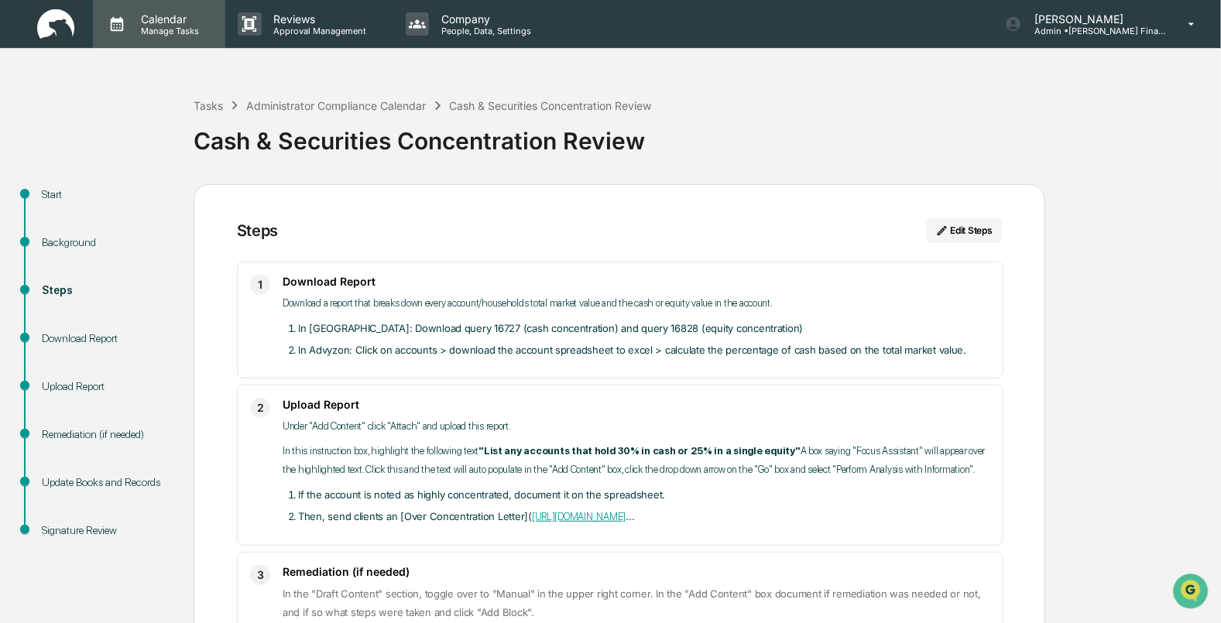
click at [120, 15] on icon at bounding box center [116, 23] width 23 height 23
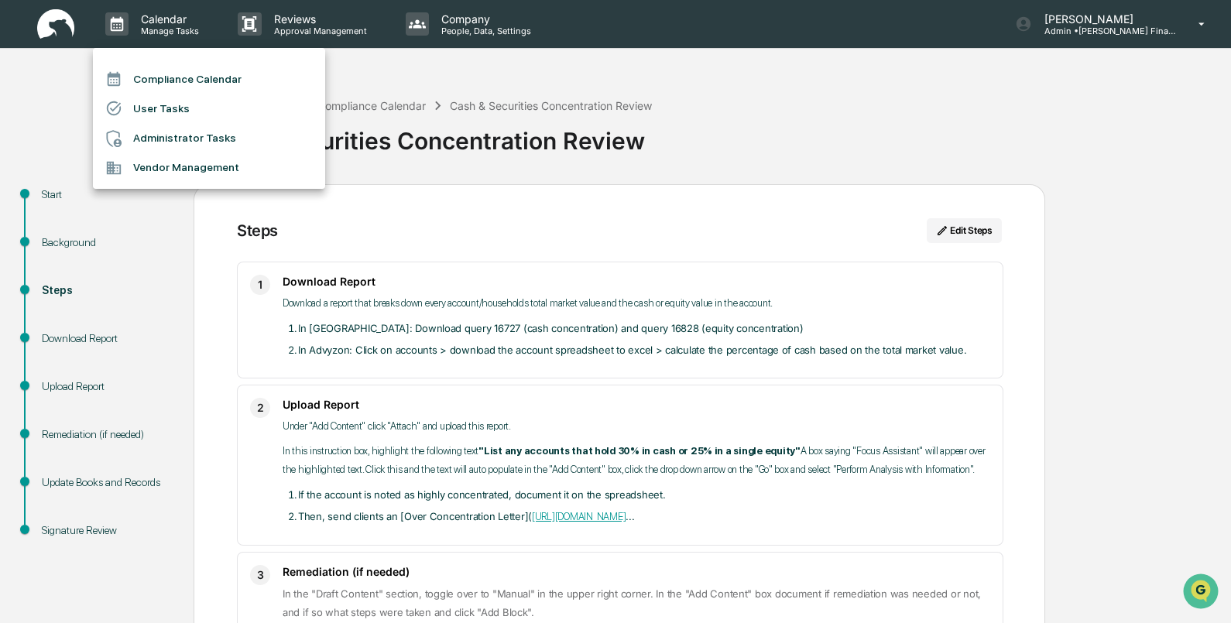
click at [135, 80] on li "Compliance Calendar" at bounding box center [209, 78] width 232 height 29
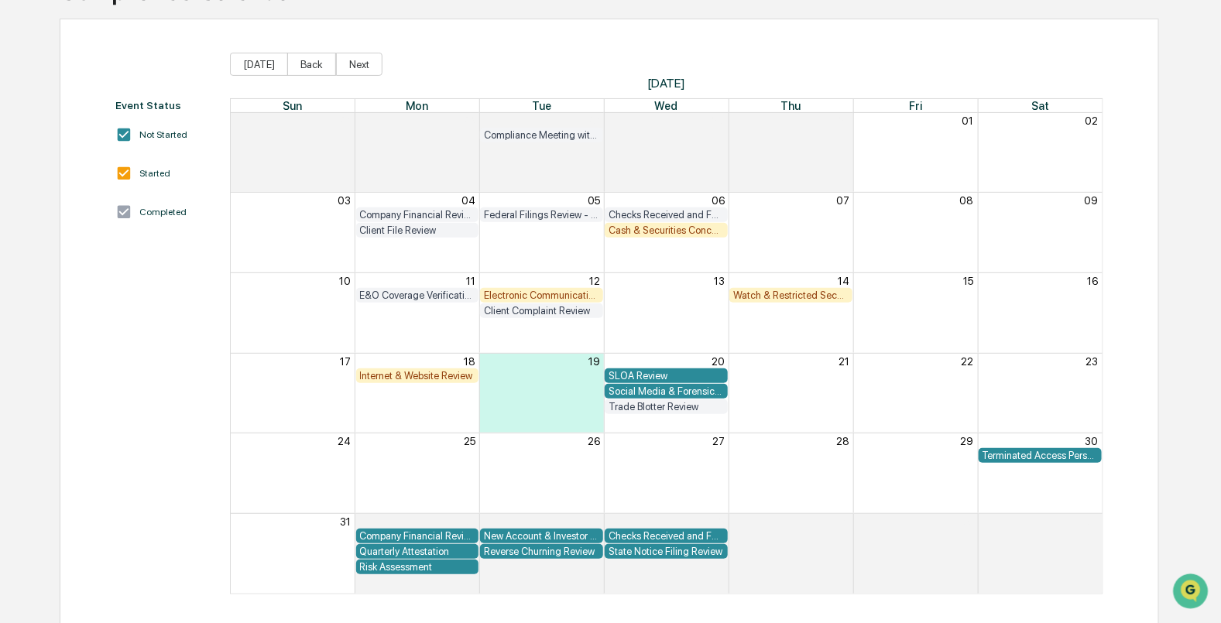
scroll to position [136, 0]
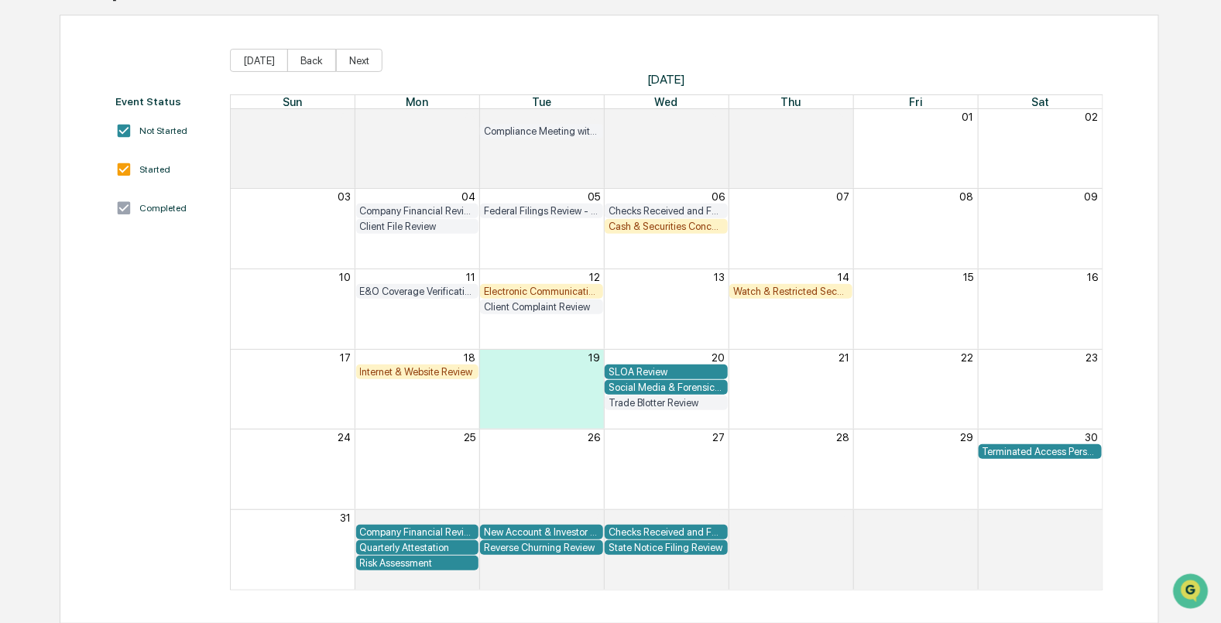
click at [514, 545] on div "Reverse Churning Review" at bounding box center [541, 548] width 115 height 12
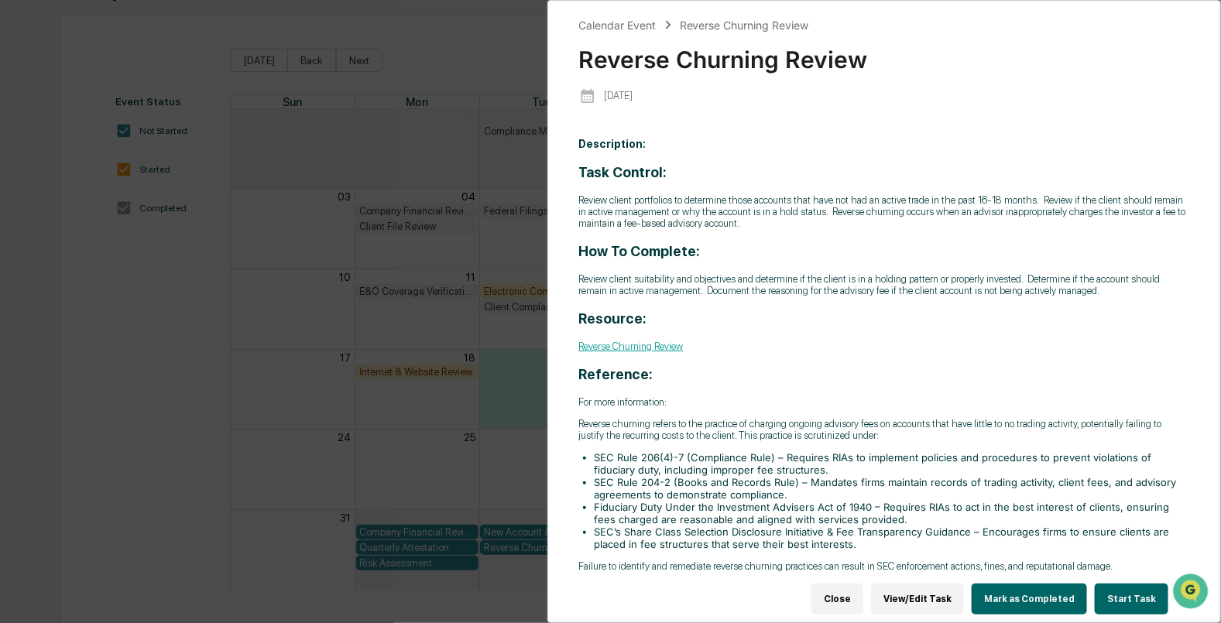
click at [1105, 589] on button "Start Task" at bounding box center [1132, 599] width 74 height 31
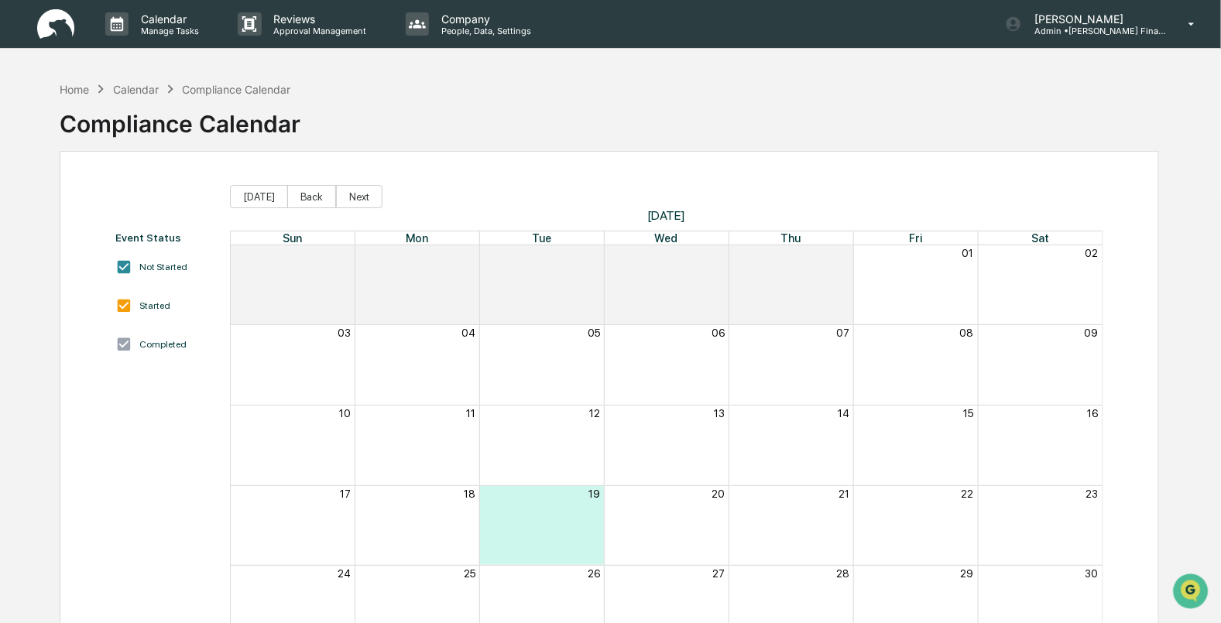
scroll to position [136, 0]
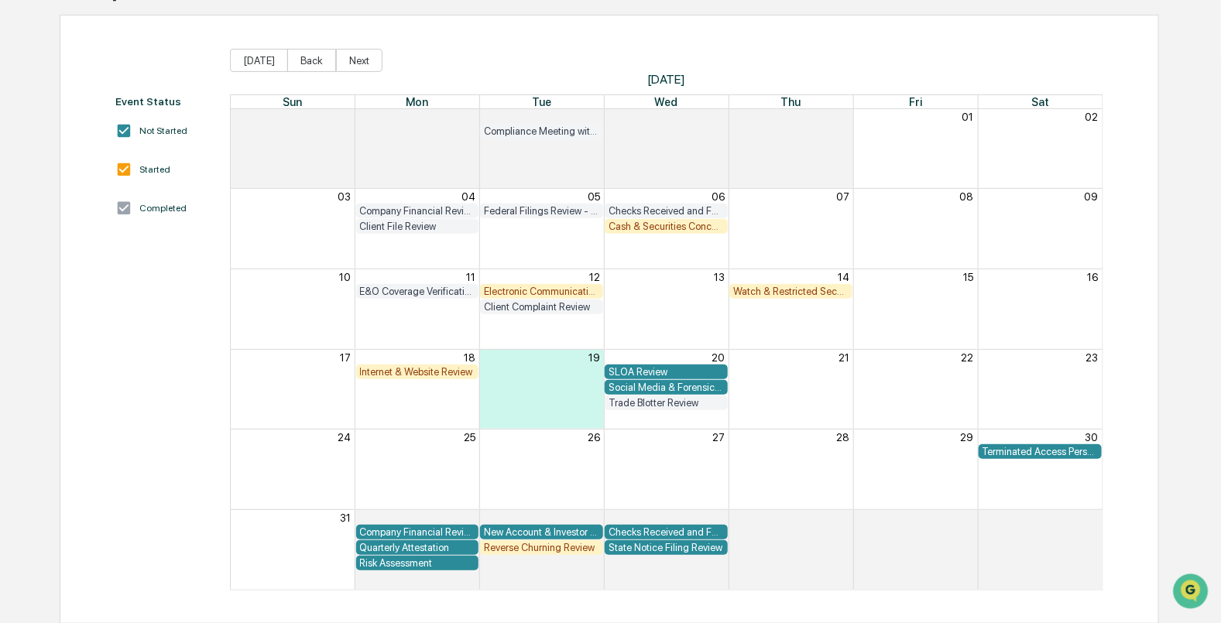
click at [627, 226] on div "Cash & Securities Concentration Review" at bounding box center [665, 227] width 115 height 12
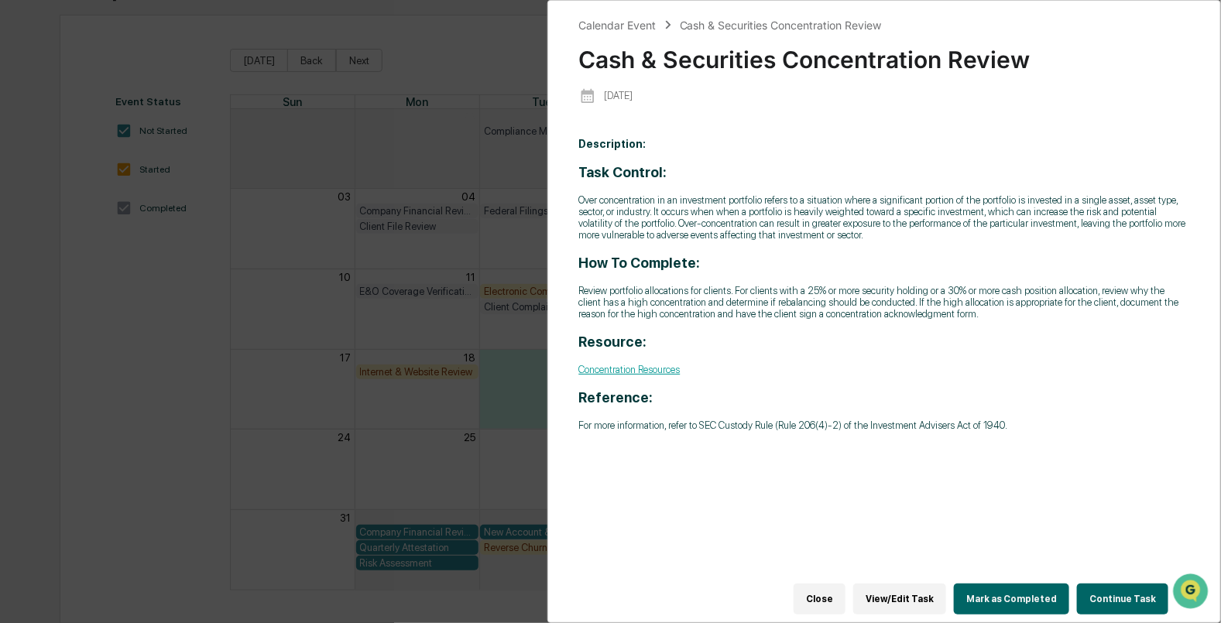
click at [1100, 600] on button "Continue Task" at bounding box center [1122, 599] width 91 height 31
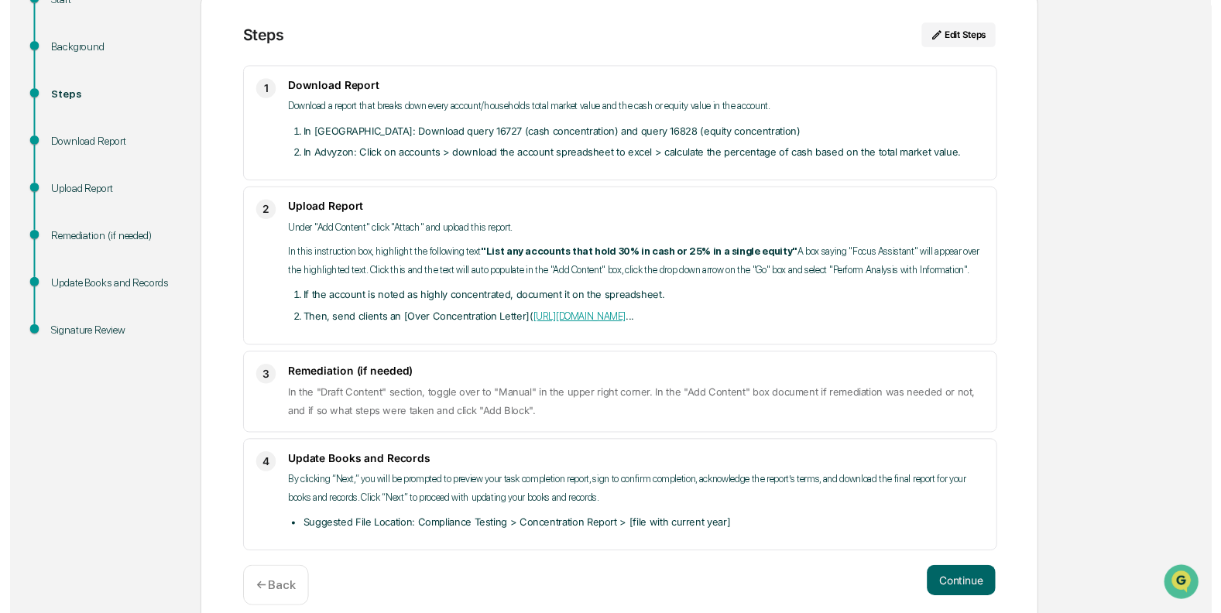
scroll to position [211, 0]
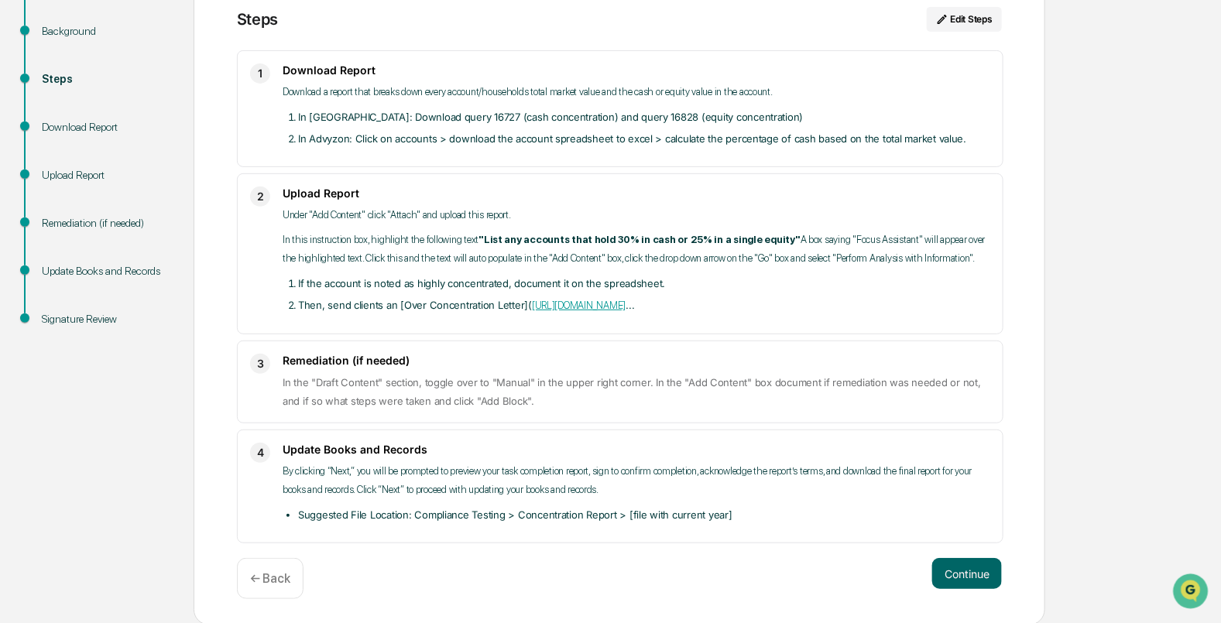
click at [252, 577] on p "← Back" at bounding box center [270, 578] width 40 height 15
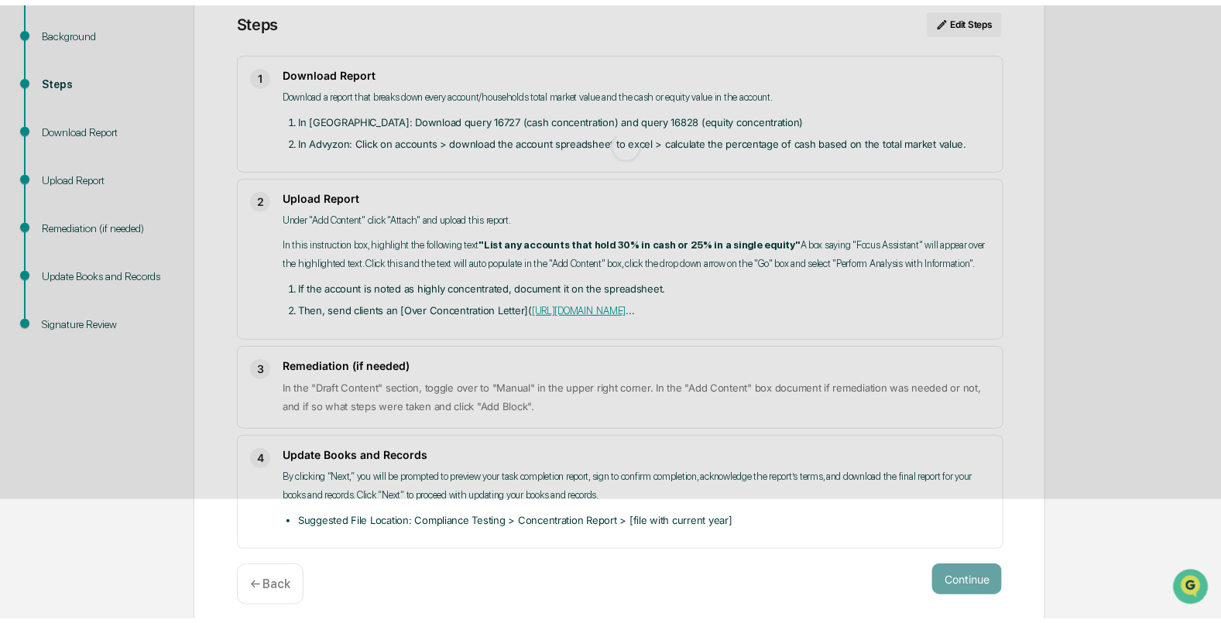
scroll to position [32, 0]
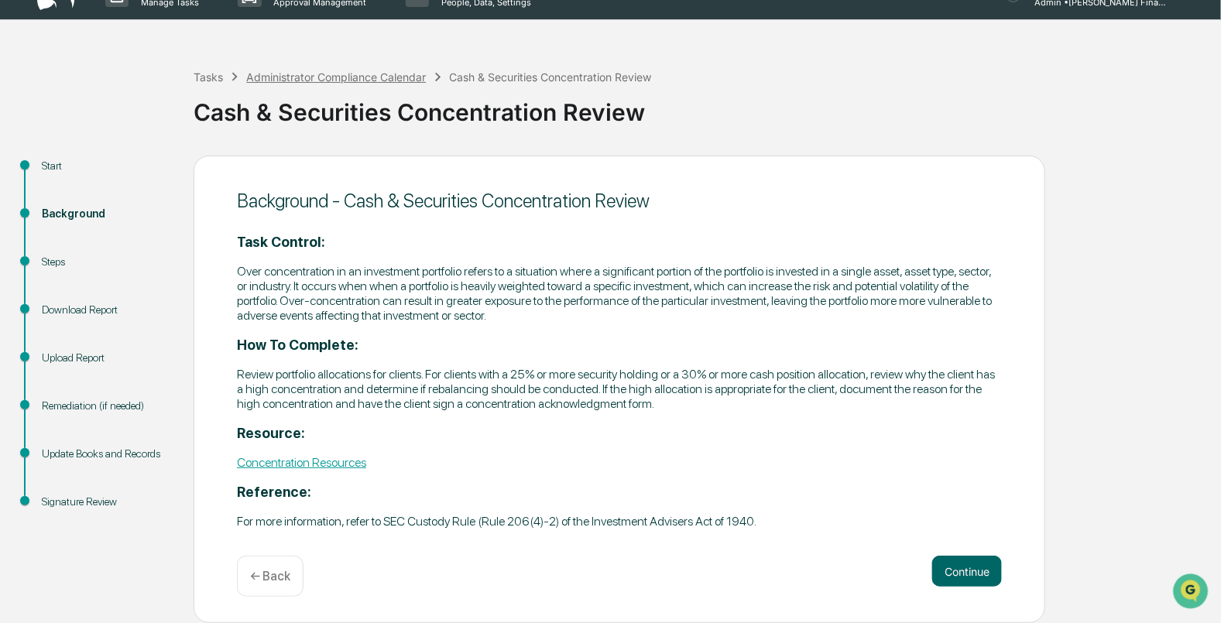
click at [321, 74] on div "Administrator Compliance Calendar" at bounding box center [336, 76] width 180 height 13
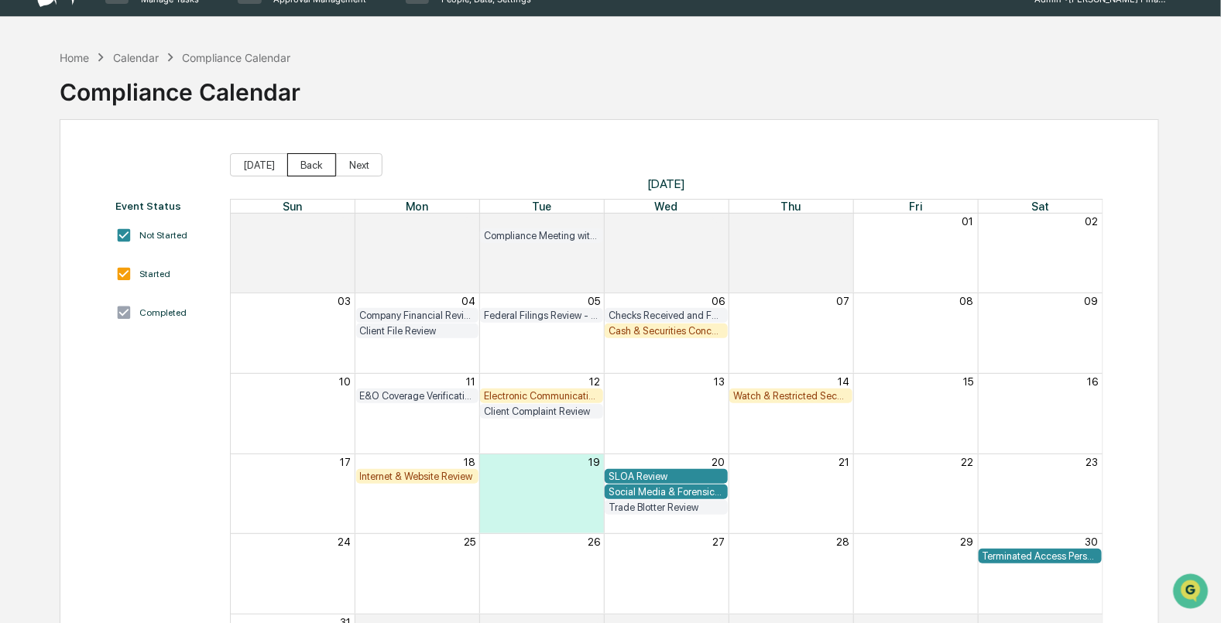
click at [287, 163] on button "Back" at bounding box center [311, 164] width 49 height 23
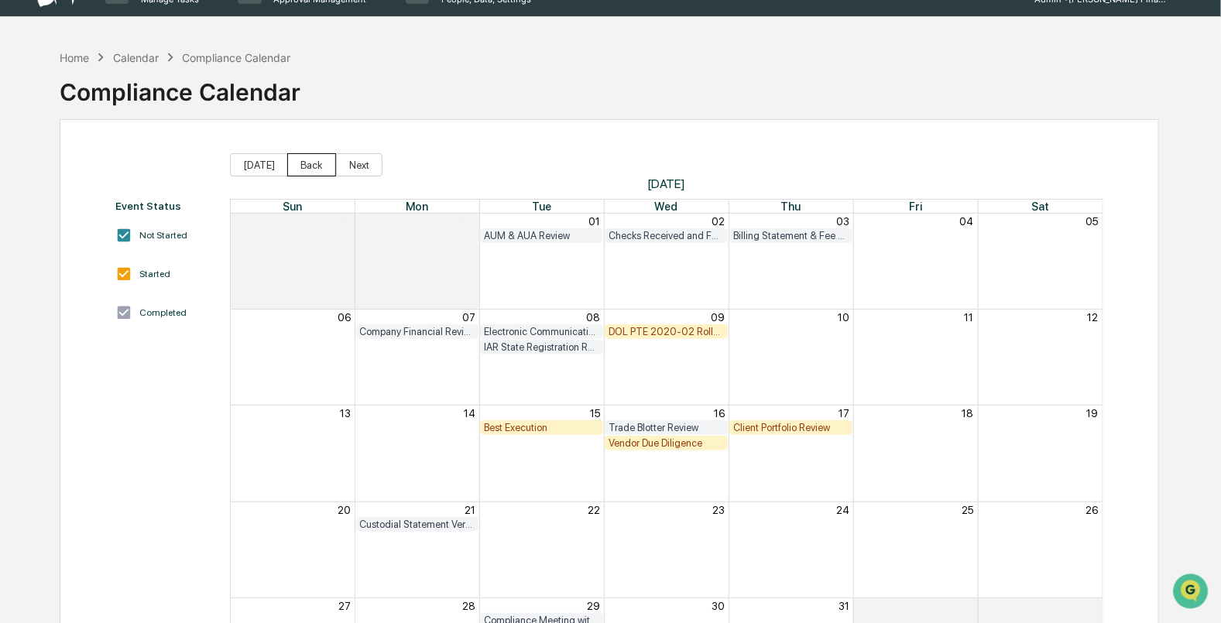
click at [290, 163] on button "Back" at bounding box center [311, 164] width 49 height 23
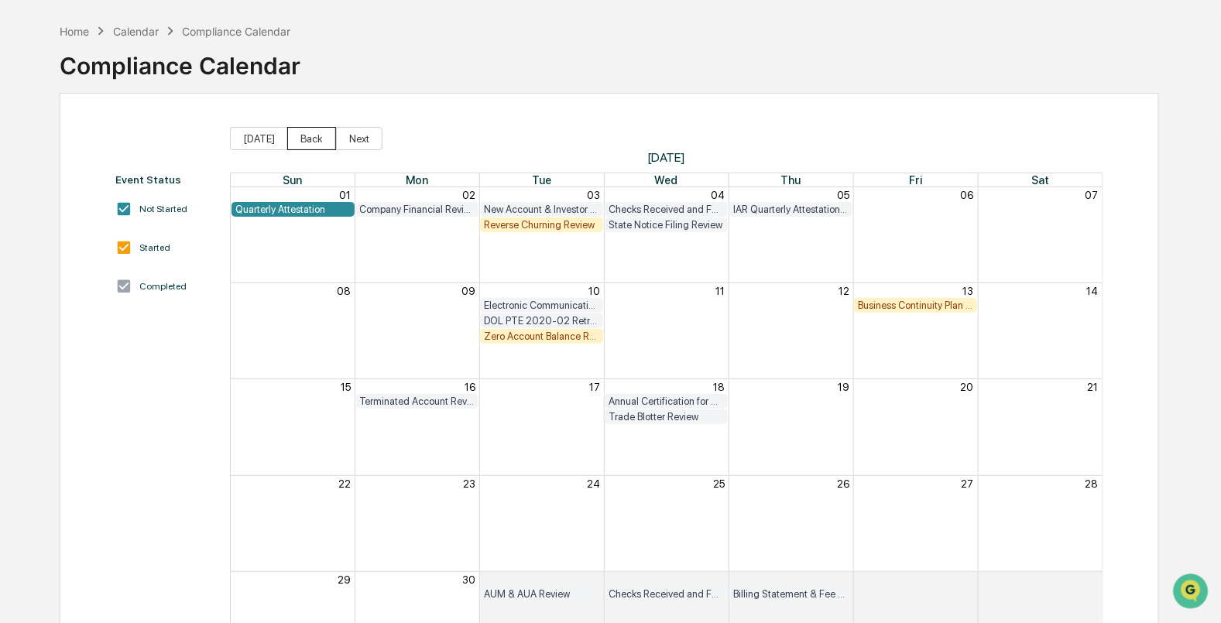
scroll to position [32, 0]
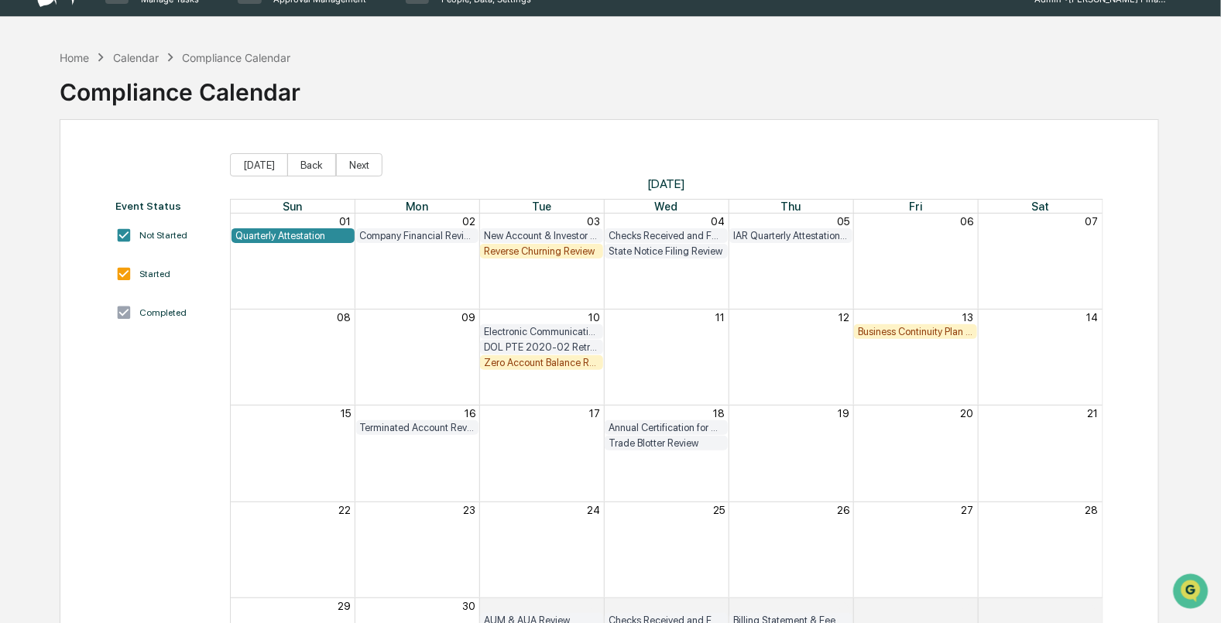
click at [539, 249] on div "Reverse Churning Review" at bounding box center [541, 251] width 115 height 12
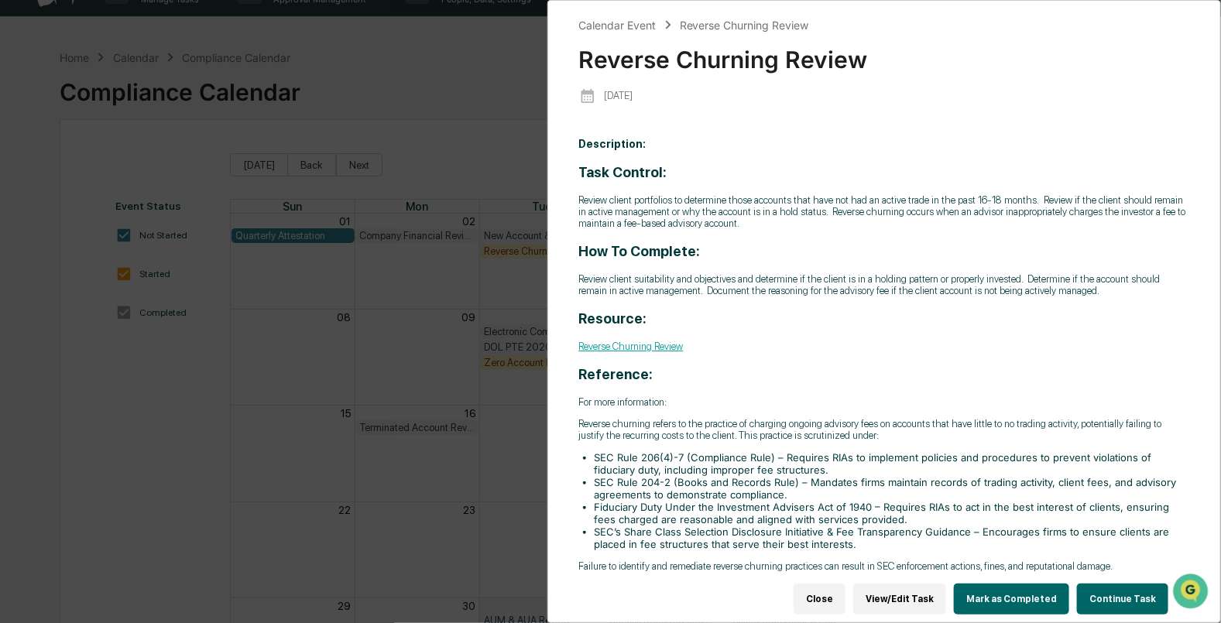
click at [144, 374] on div "Calendar Event Reverse Churning Review Reverse Churning Review [DATE] Descripti…" at bounding box center [610, 311] width 1221 height 623
